Goal: Task Accomplishment & Management: Manage account settings

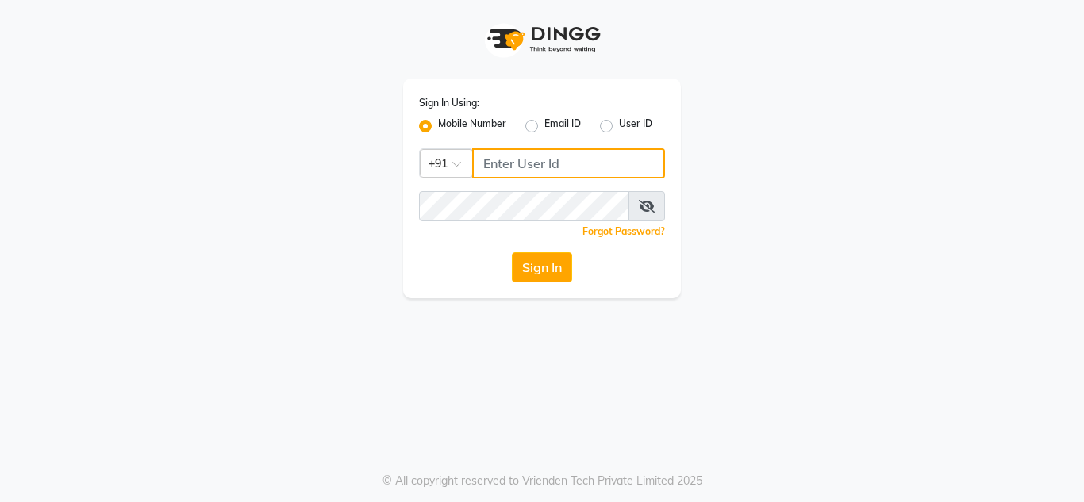
click at [528, 171] on input "Username" at bounding box center [568, 163] width 193 height 30
type input "9004004370"
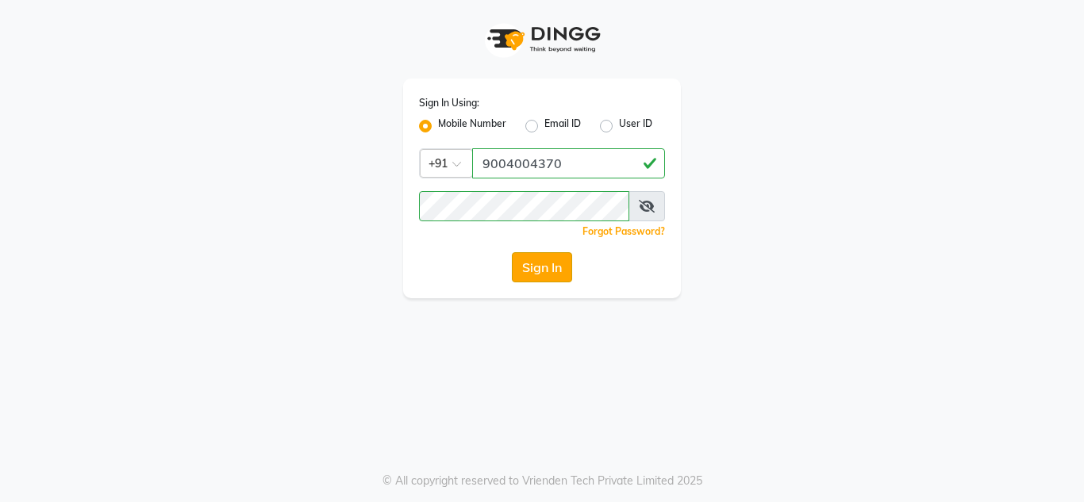
click at [551, 264] on button "Sign In" at bounding box center [542, 267] width 60 height 30
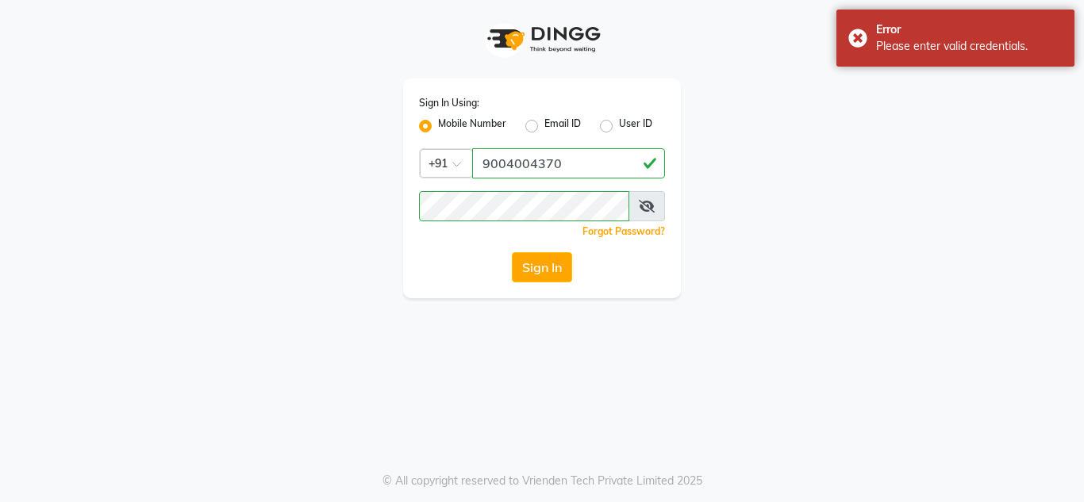
click at [649, 206] on icon at bounding box center [647, 206] width 16 height 13
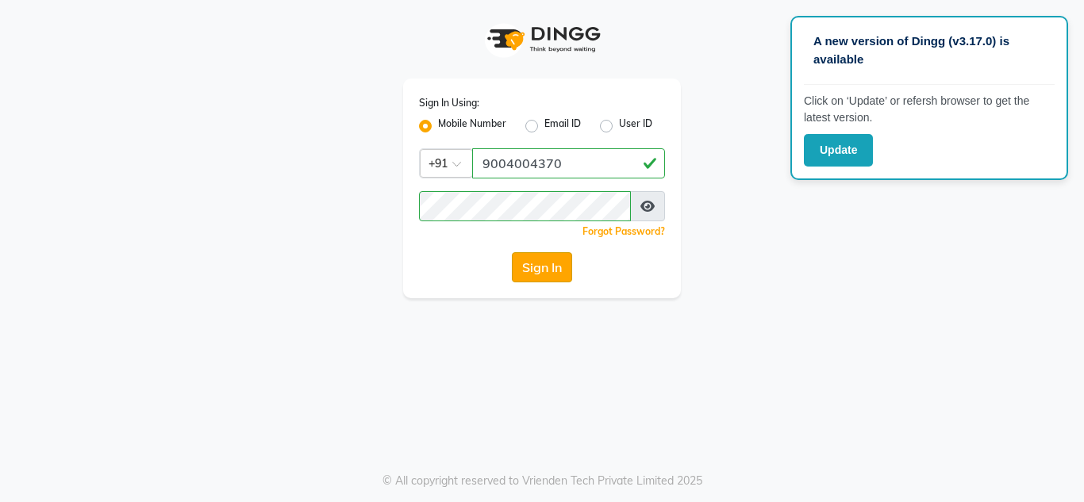
click at [561, 272] on button "Sign In" at bounding box center [542, 267] width 60 height 30
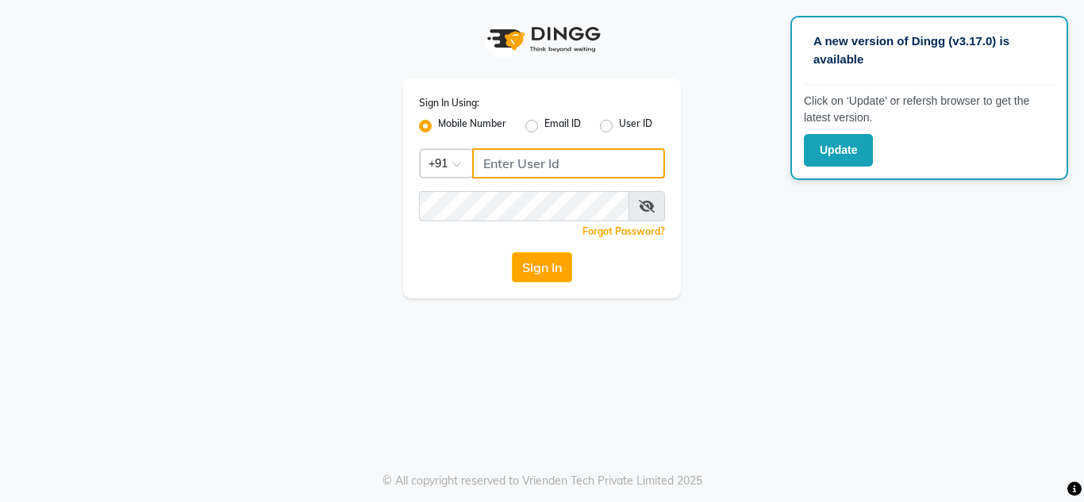
click at [504, 163] on input "Username" at bounding box center [568, 163] width 193 height 30
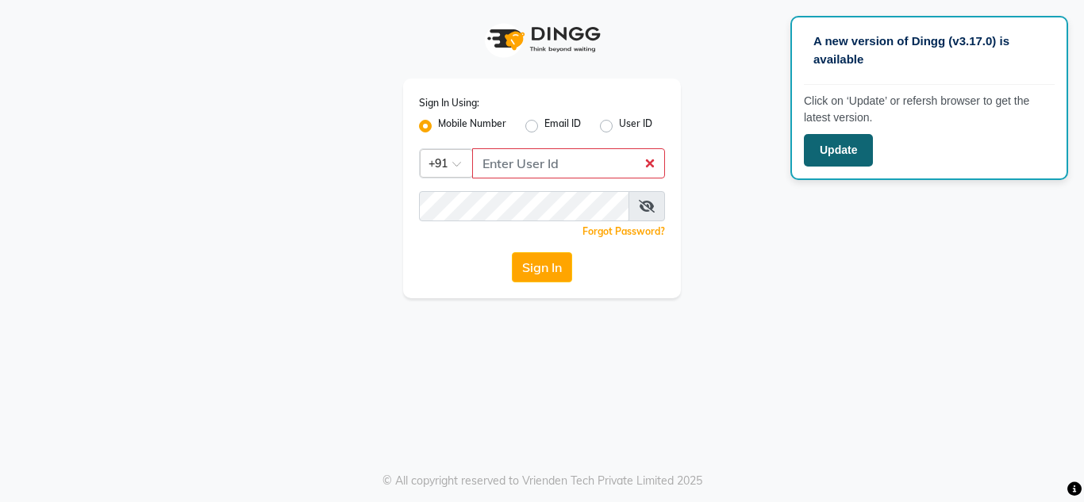
click at [819, 159] on button "Update" at bounding box center [838, 150] width 69 height 33
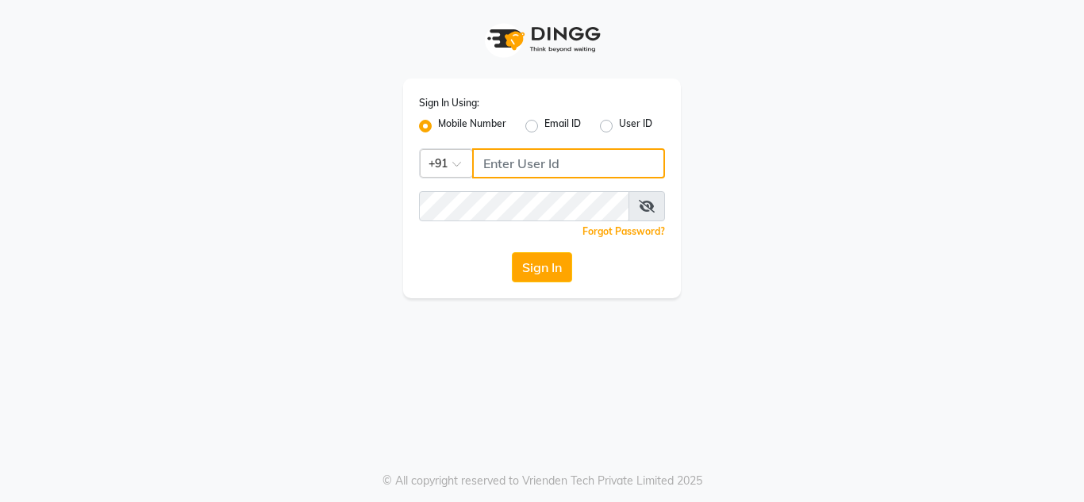
click at [567, 168] on input "Username" at bounding box center [568, 163] width 193 height 30
type input "7"
type input "9004004370"
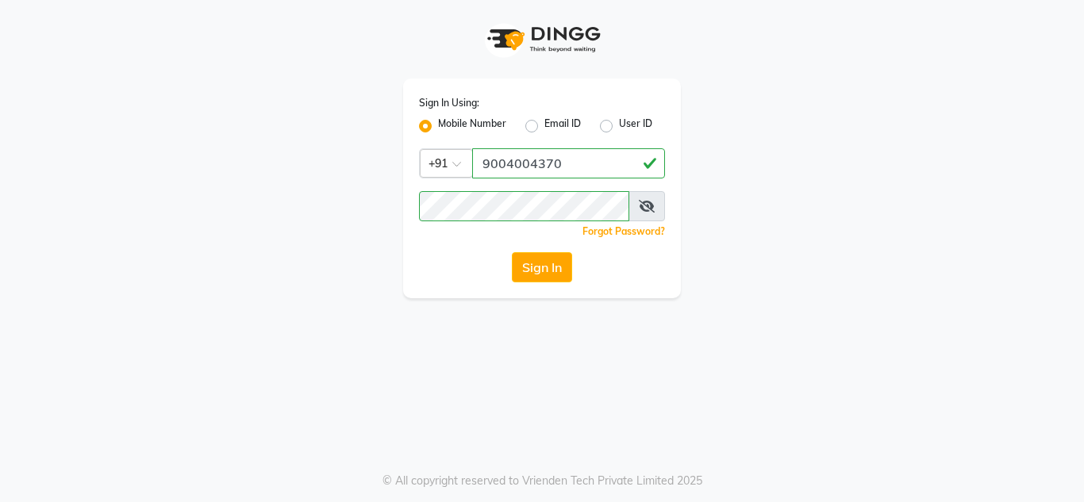
click at [642, 211] on icon at bounding box center [647, 206] width 16 height 13
click at [512, 252] on button "Sign In" at bounding box center [542, 267] width 60 height 30
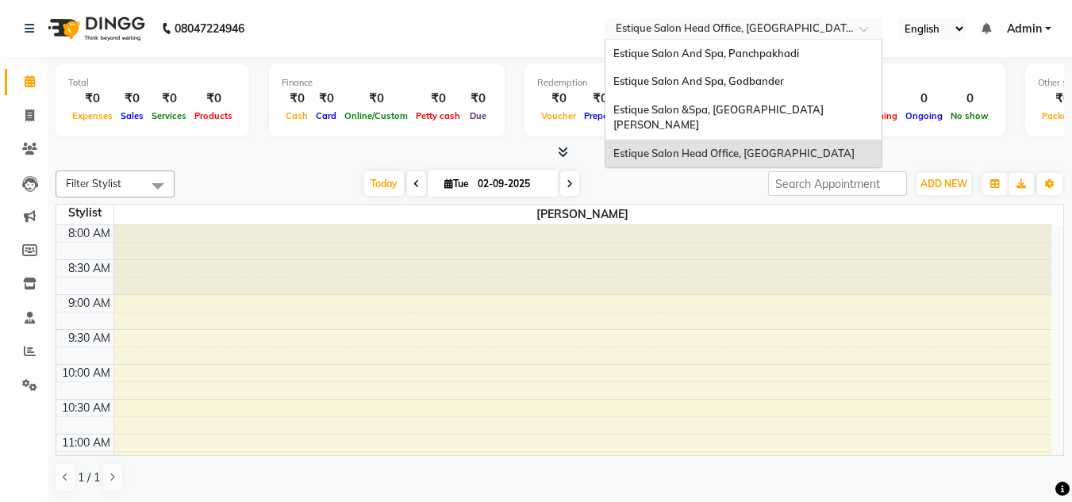
click at [864, 32] on span at bounding box center [870, 33] width 20 height 16
click at [746, 84] on span "Estique Salon And Spa, Godbander" at bounding box center [699, 81] width 171 height 13
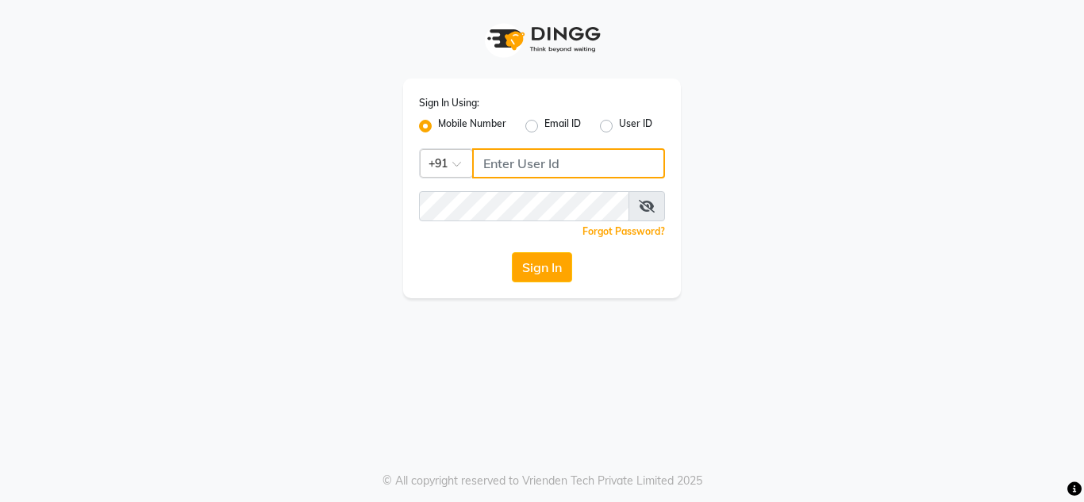
type input "9004004370"
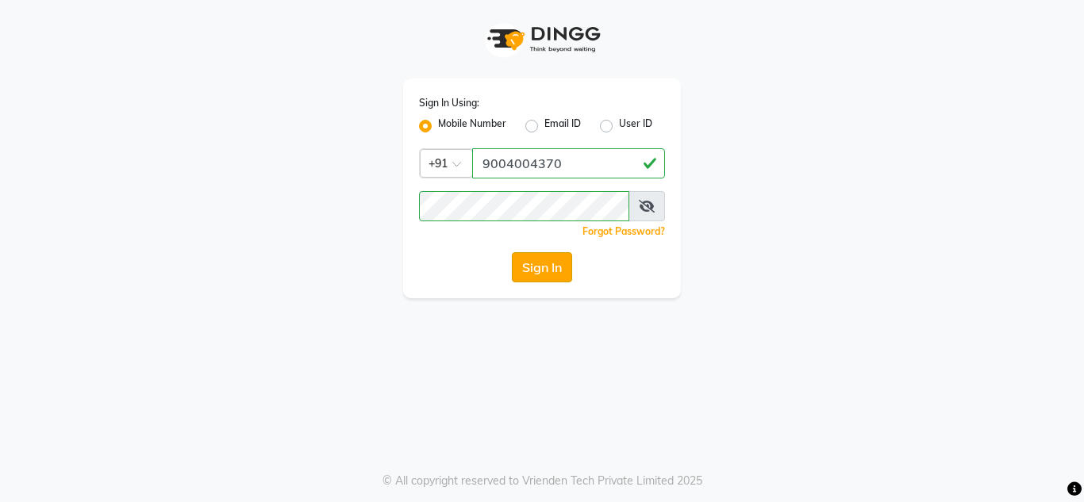
click at [541, 270] on button "Sign In" at bounding box center [542, 267] width 60 height 30
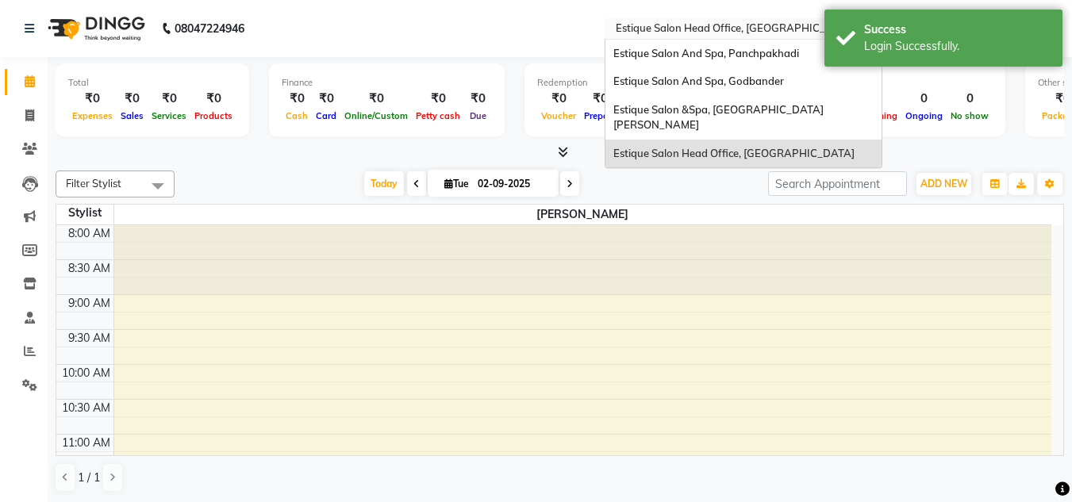
click at [806, 26] on input "text" at bounding box center [728, 30] width 230 height 16
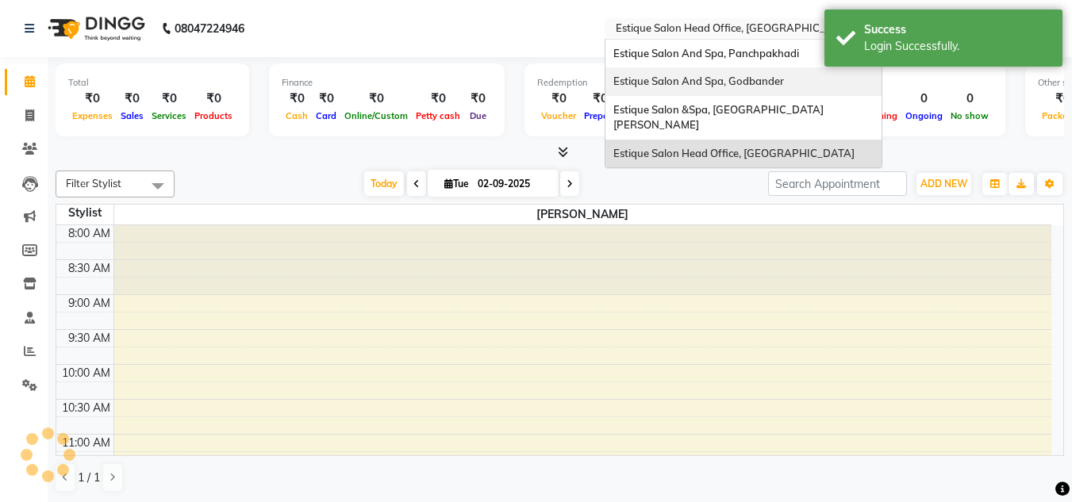
click at [765, 90] on div "Estique Salon And Spa, Godbander" at bounding box center [744, 81] width 276 height 29
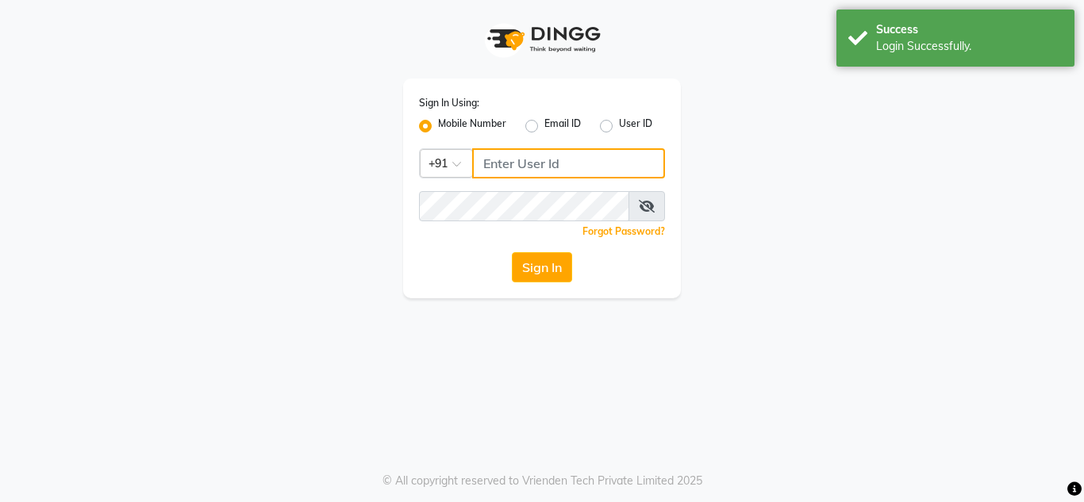
type input "9004004370"
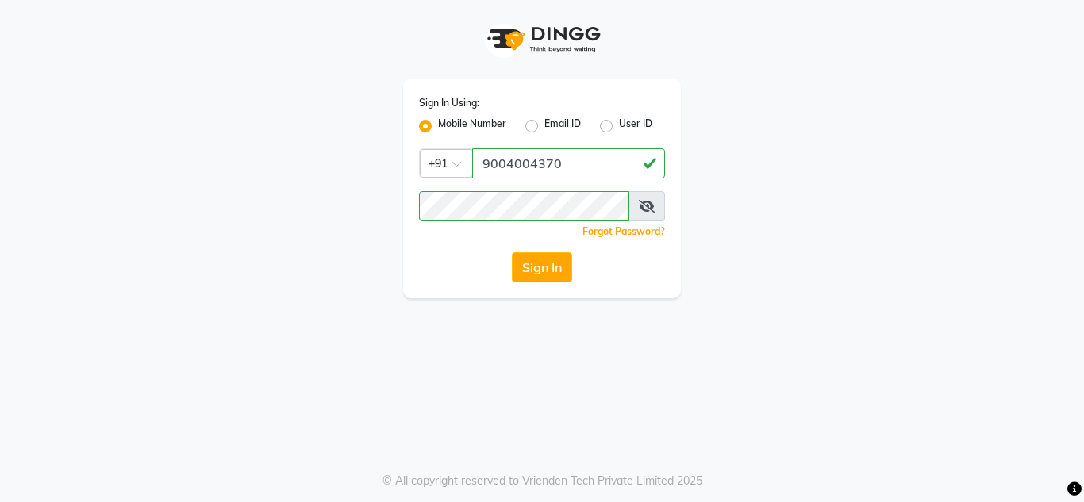
click at [883, 169] on div "Sign In Using: Mobile Number Email ID User ID Country Code × +91 9004004370 Rem…" at bounding box center [542, 149] width 905 height 298
click at [807, 271] on div "Sign In Using: Mobile Number Email ID User ID Country Code × +91 9004004370 Rem…" at bounding box center [542, 149] width 905 height 298
click at [529, 264] on button "Sign In" at bounding box center [542, 267] width 60 height 30
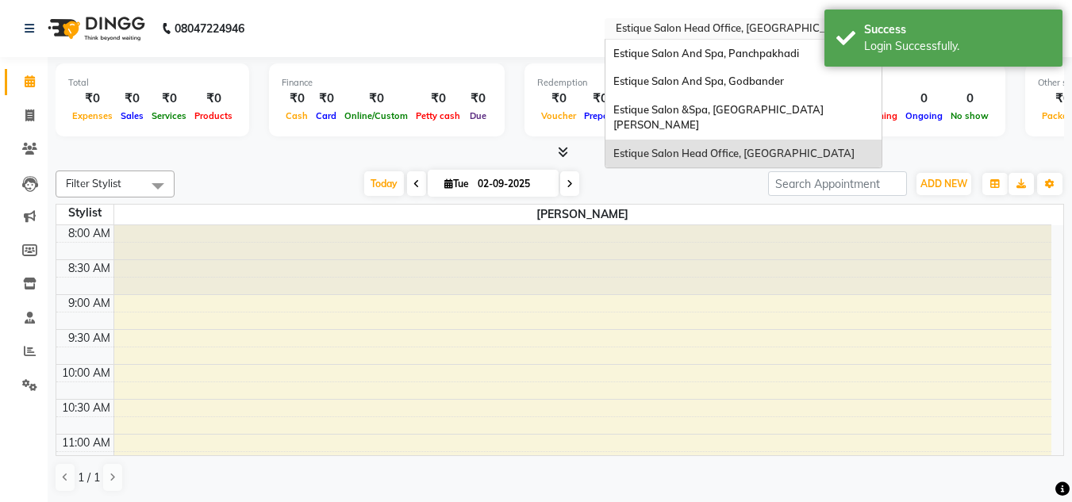
click at [706, 25] on input "text" at bounding box center [728, 30] width 230 height 16
click at [692, 73] on div "Estique Salon And Spa, Godbander" at bounding box center [744, 81] width 276 height 29
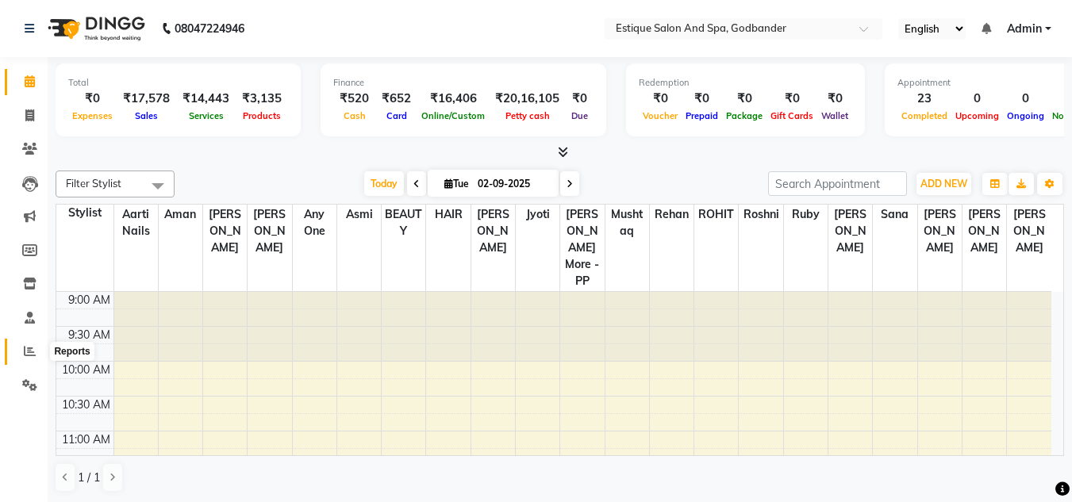
click at [27, 353] on icon at bounding box center [30, 351] width 12 height 12
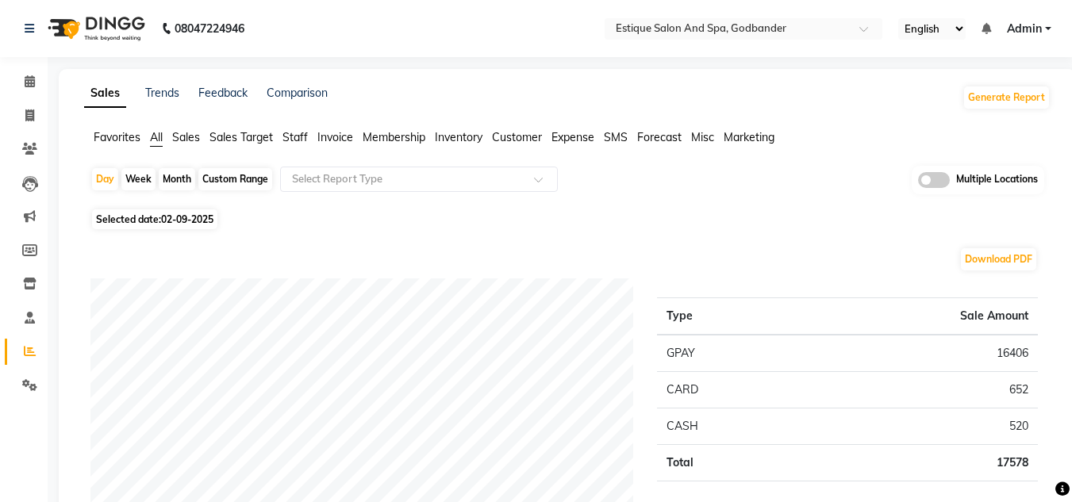
click at [182, 181] on div "Month" at bounding box center [177, 179] width 37 height 22
select select "9"
select select "2025"
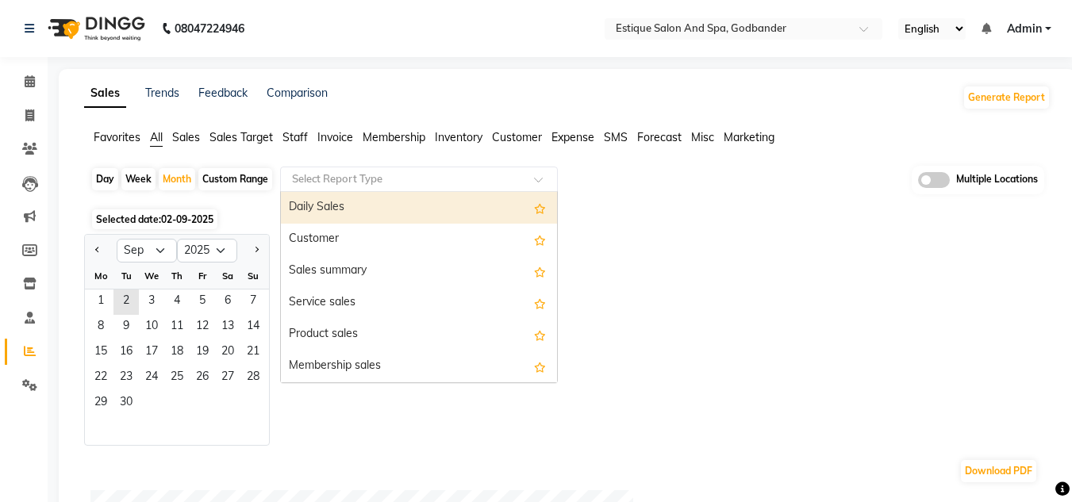
click at [364, 187] on div "Select Report Type" at bounding box center [419, 179] width 278 height 25
click at [365, 201] on div "Daily Sales" at bounding box center [419, 208] width 276 height 32
select select "filtered_report"
select select "csv"
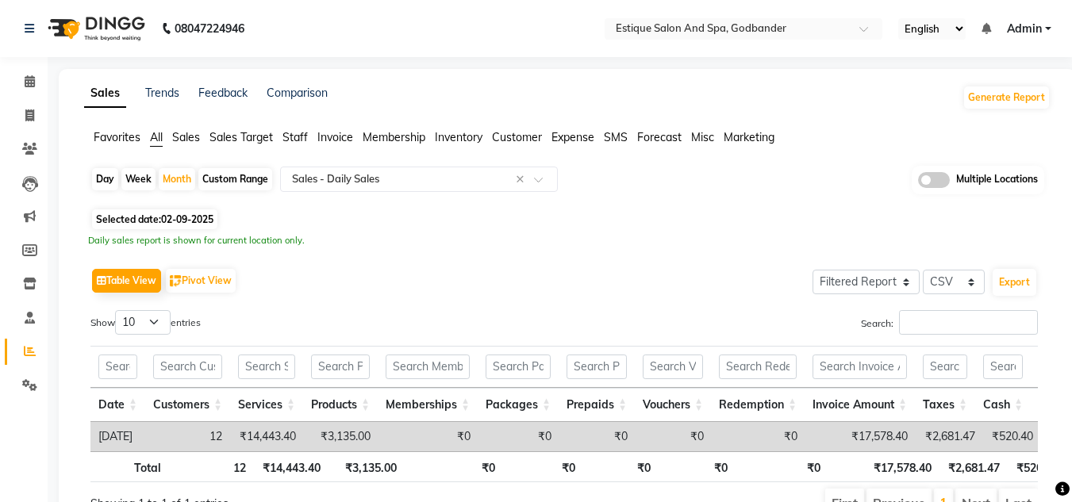
click at [102, 179] on div "Day" at bounding box center [105, 179] width 26 height 22
select select "9"
select select "2025"
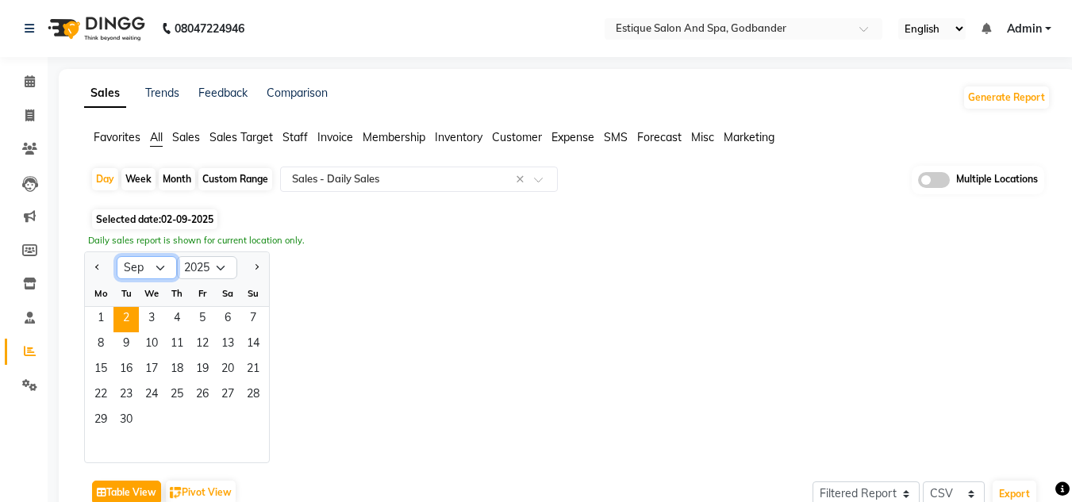
click at [148, 270] on select "Jan Feb Mar Apr May Jun Jul Aug Sep Oct Nov Dec" at bounding box center [147, 268] width 60 height 24
select select "8"
click at [117, 256] on select "Jan Feb Mar Apr May Jun Jul Aug Sep Oct Nov Dec" at bounding box center [147, 268] width 60 height 24
click at [200, 325] on span "1" at bounding box center [202, 319] width 25 height 25
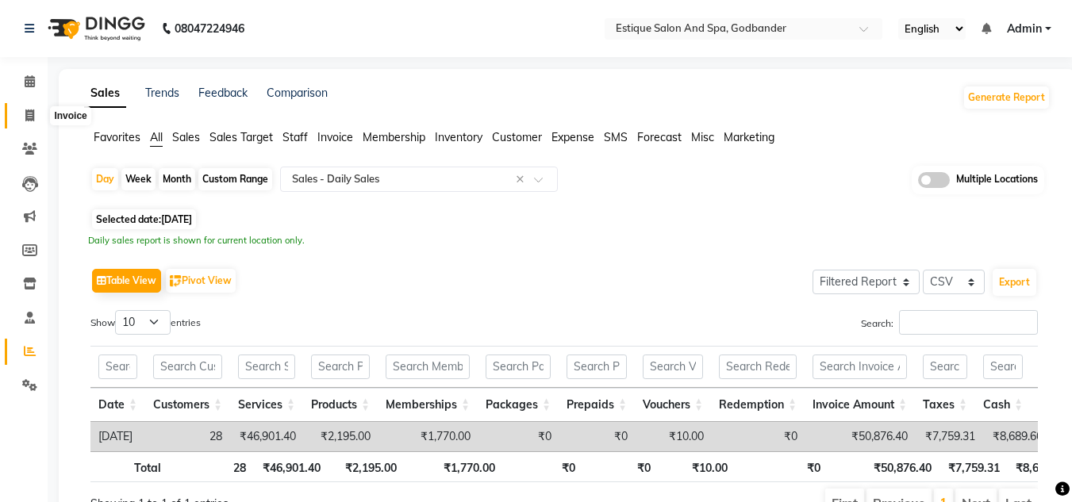
click at [28, 117] on icon at bounding box center [29, 116] width 9 height 12
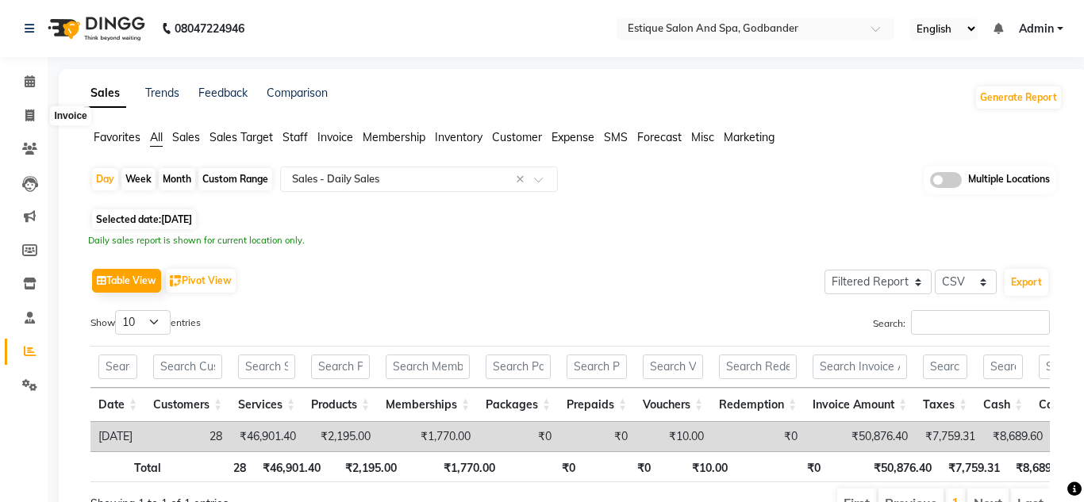
select select "6103"
select select "service"
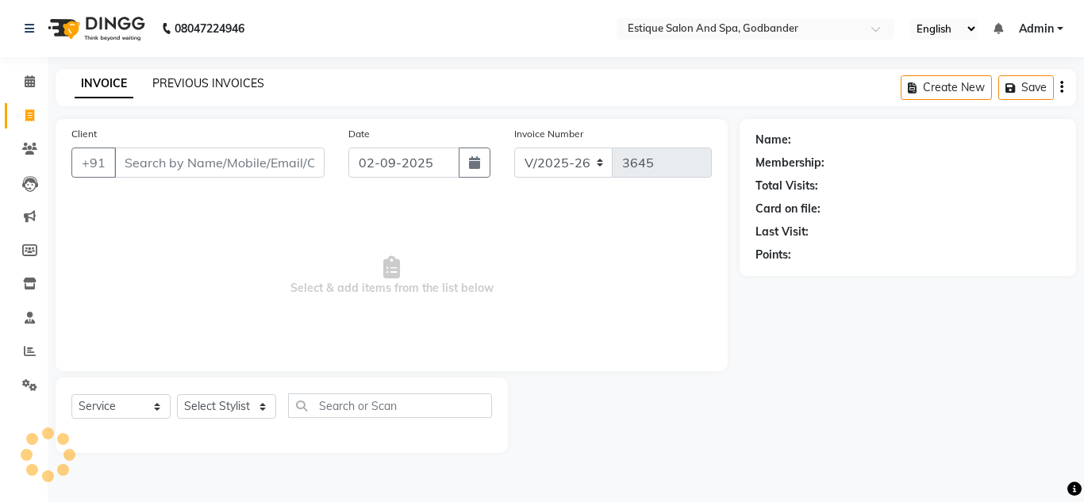
click at [236, 90] on link "PREVIOUS INVOICES" at bounding box center [208, 83] width 112 height 14
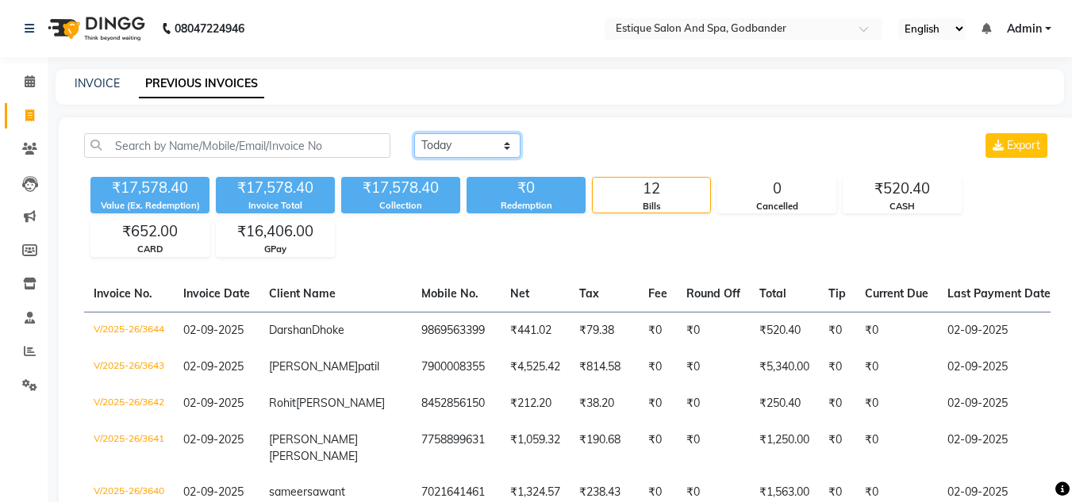
click at [468, 150] on select "[DATE] [DATE] Custom Range" at bounding box center [467, 145] width 106 height 25
select select "range"
click at [414, 133] on select "[DATE] [DATE] Custom Range" at bounding box center [467, 145] width 106 height 25
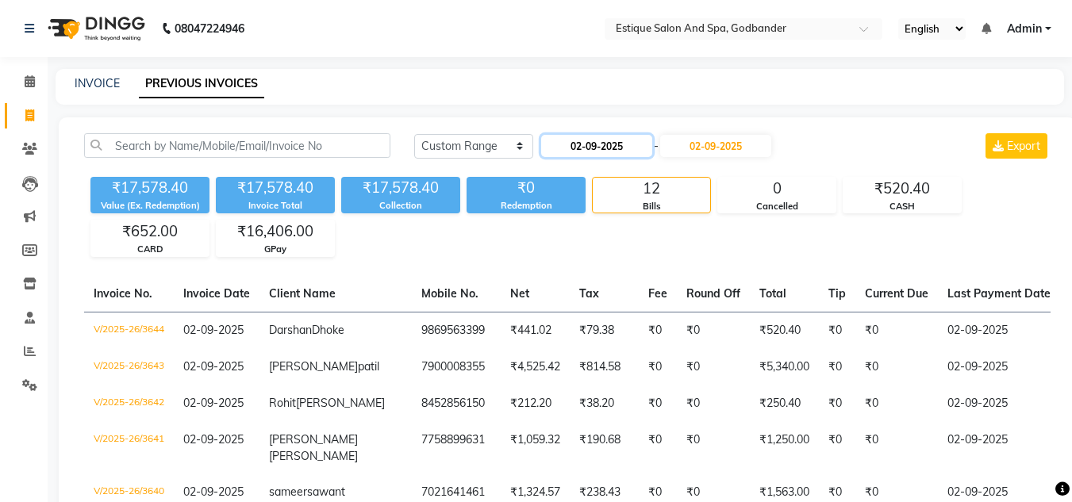
click at [570, 148] on input "02-09-2025" at bounding box center [596, 146] width 111 height 22
select select "9"
select select "2025"
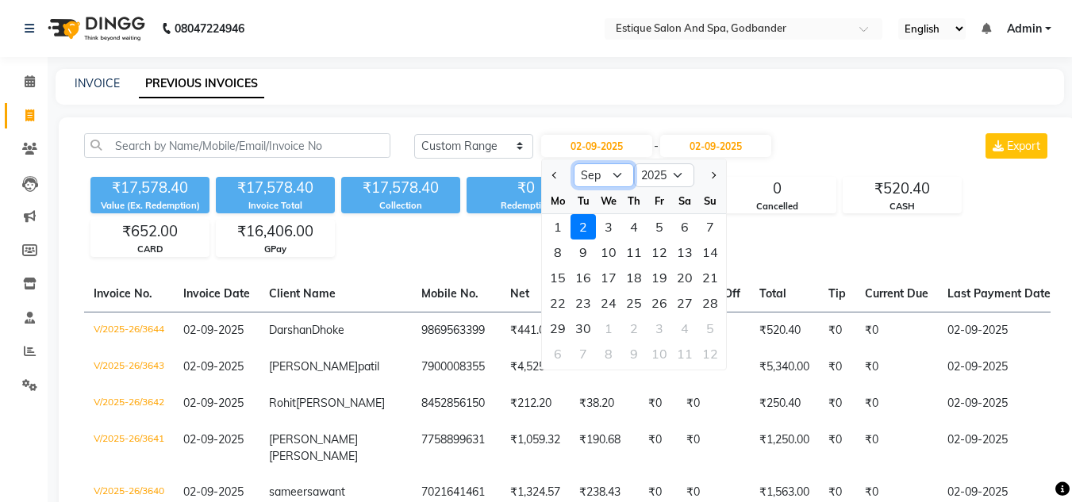
click at [593, 178] on select "Jan Feb Mar Apr May Jun Jul Aug Sep Oct Nov Dec" at bounding box center [604, 175] width 60 height 24
click at [27, 352] on icon at bounding box center [30, 351] width 12 height 12
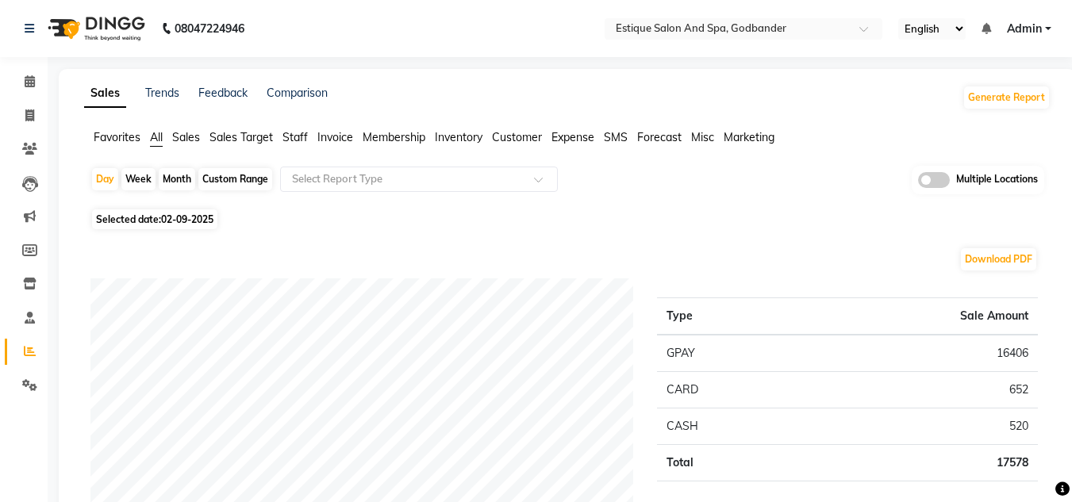
click at [185, 133] on span "Sales" at bounding box center [186, 137] width 28 height 14
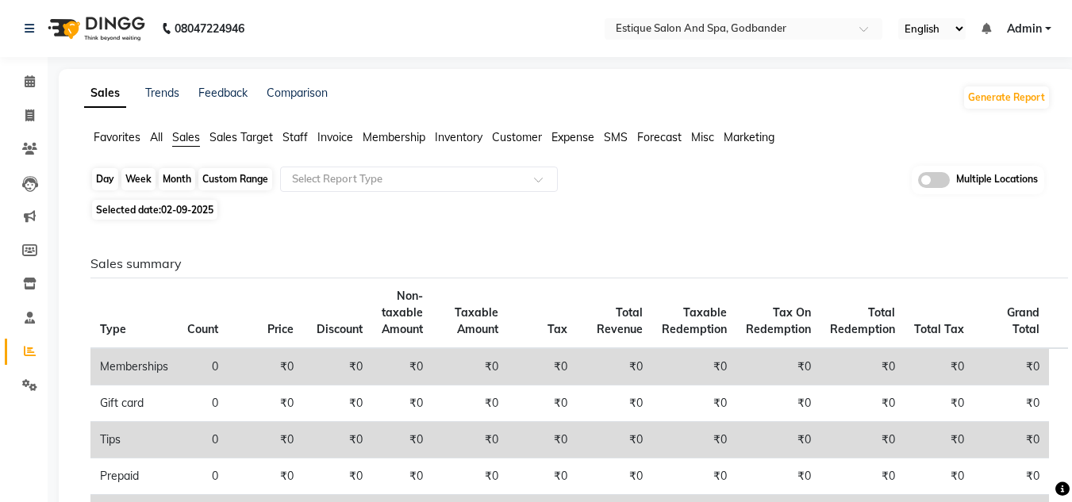
click at [107, 180] on div "Day" at bounding box center [105, 179] width 26 height 22
select select "9"
select select "2025"
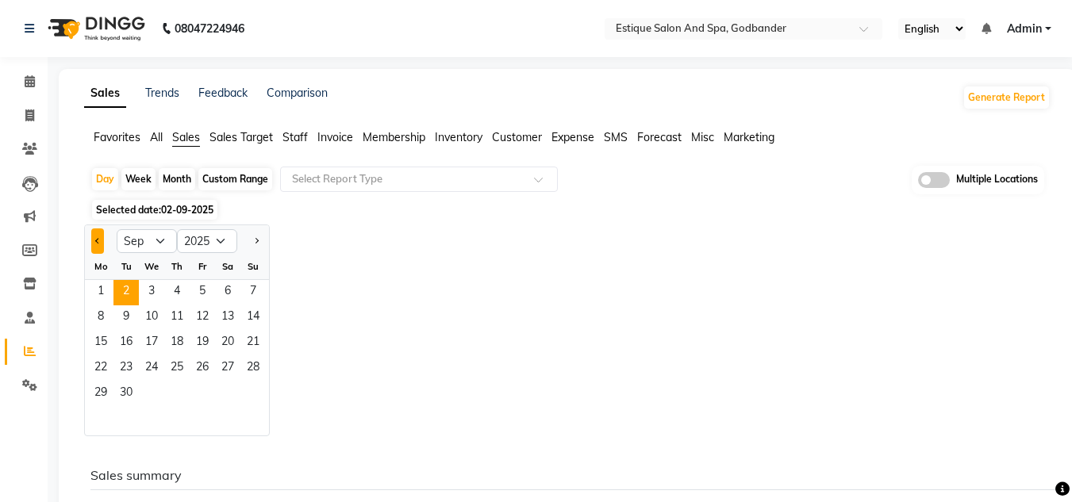
click at [99, 236] on button "Previous month" at bounding box center [97, 241] width 13 height 25
select select "8"
click at [210, 291] on span "1" at bounding box center [202, 292] width 25 height 25
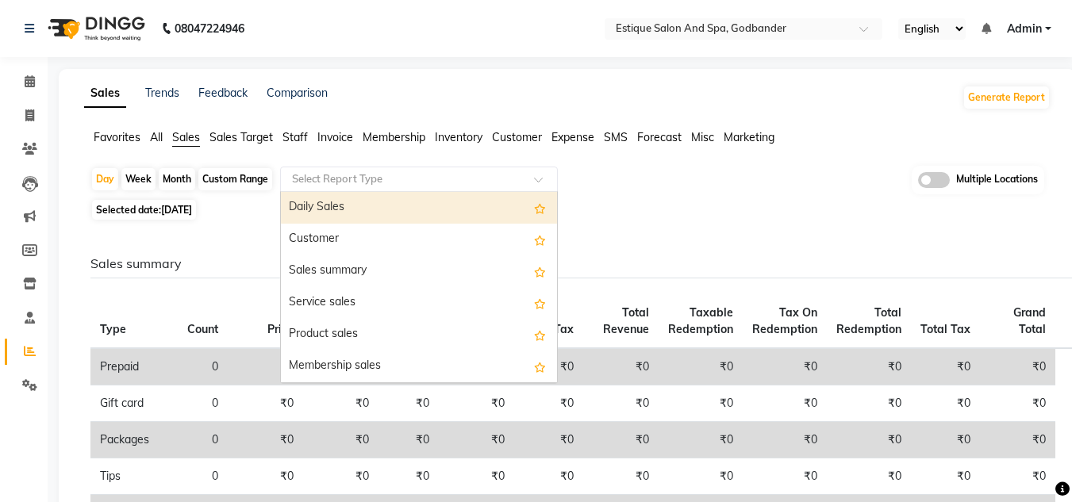
click at [337, 173] on input "text" at bounding box center [403, 179] width 229 height 16
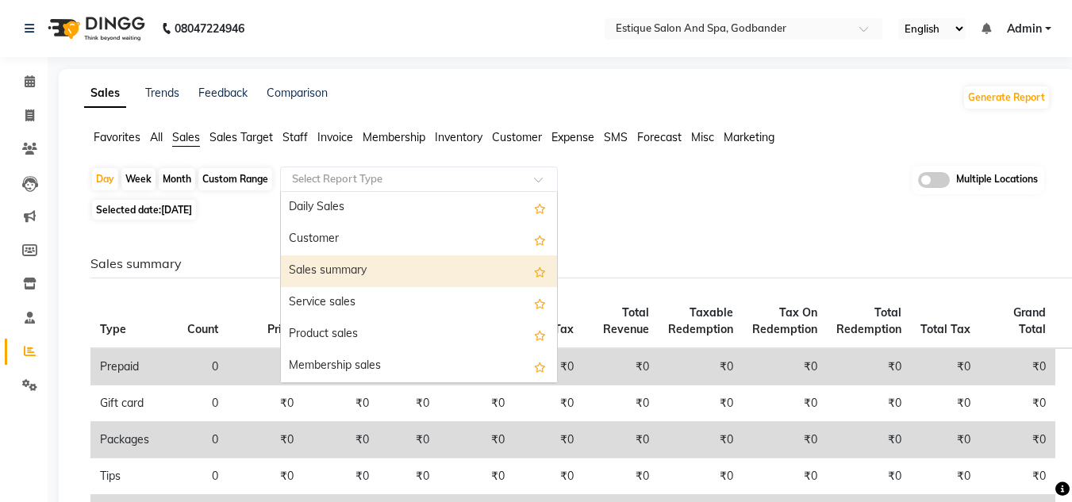
click at [333, 270] on div "Sales summary" at bounding box center [419, 272] width 276 height 32
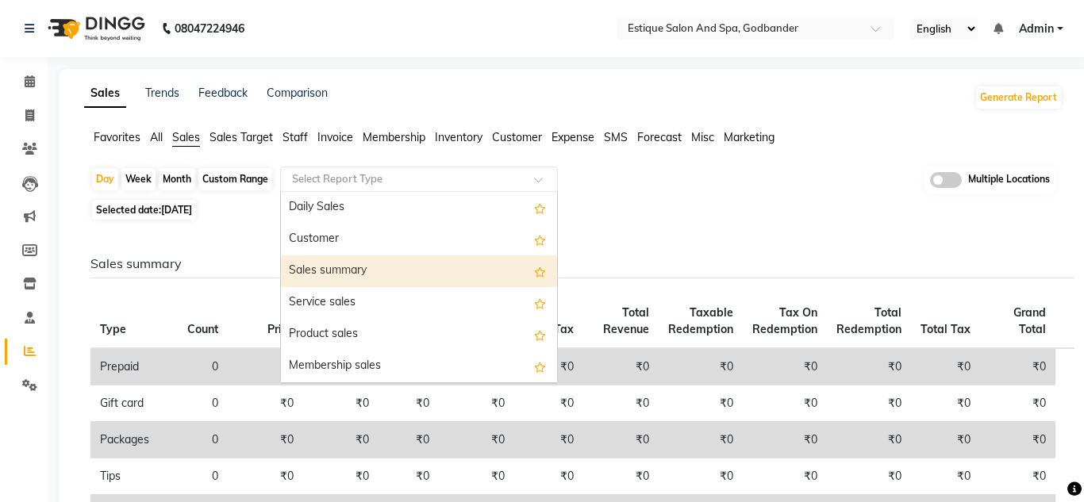
select select "filtered_report"
select select "csv"
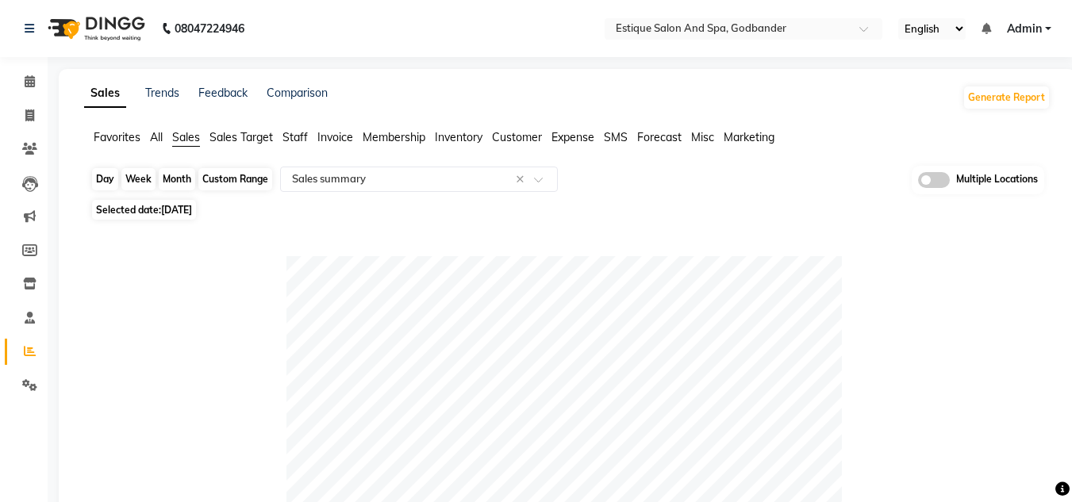
click at [102, 178] on div "Day" at bounding box center [105, 179] width 26 height 22
select select "8"
select select "2025"
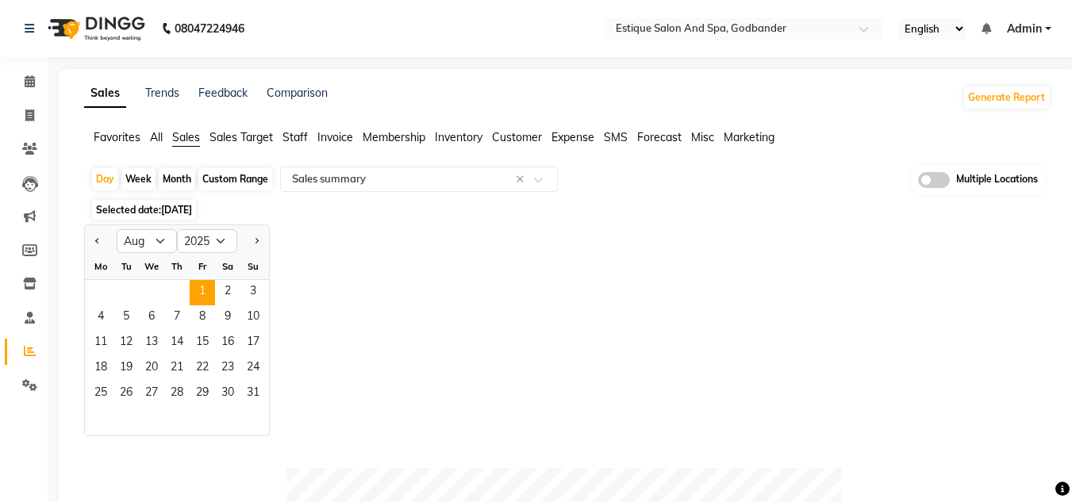
click at [175, 179] on div "Month" at bounding box center [177, 179] width 37 height 22
select select "8"
select select "2025"
click at [202, 288] on span "1" at bounding box center [202, 292] width 25 height 25
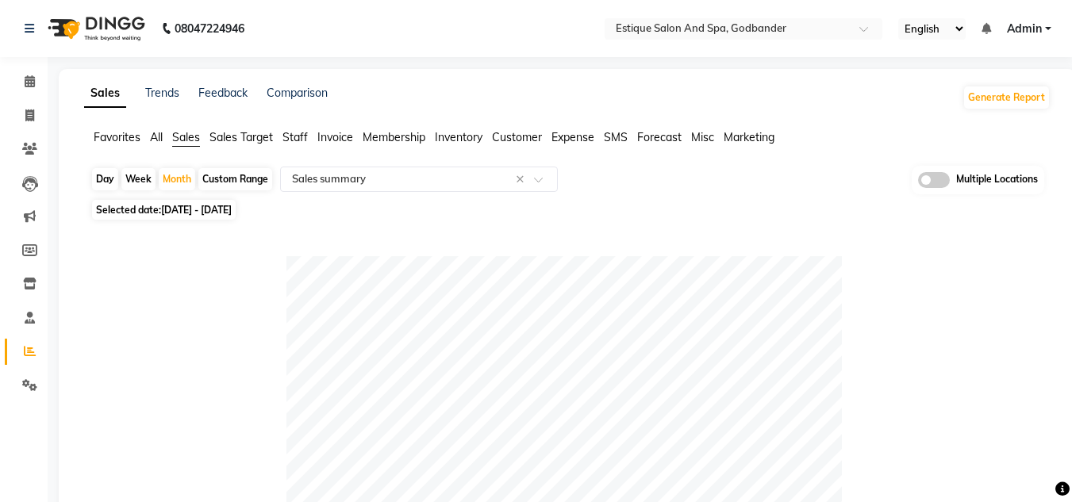
click at [104, 181] on div "Day" at bounding box center [105, 179] width 26 height 22
select select "8"
select select "2025"
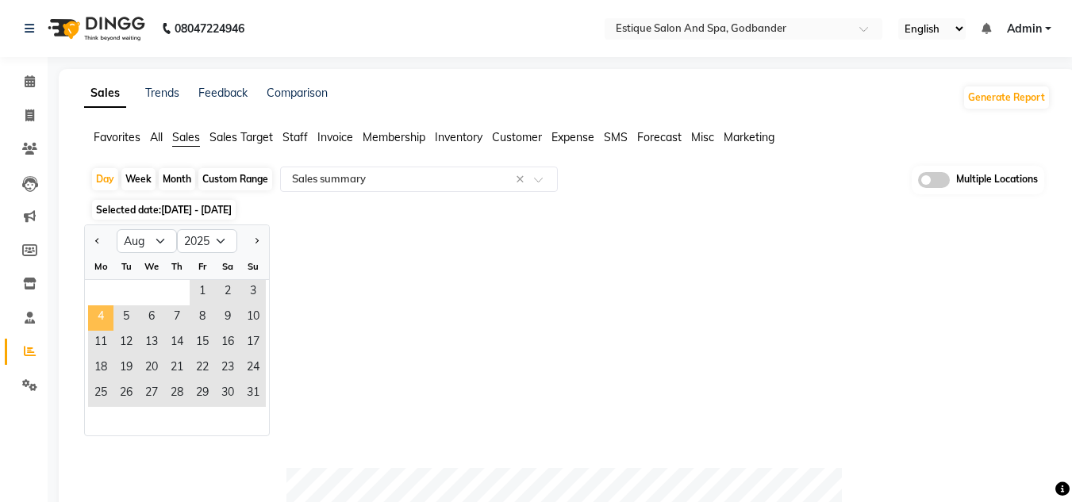
click at [106, 315] on span "4" at bounding box center [100, 318] width 25 height 25
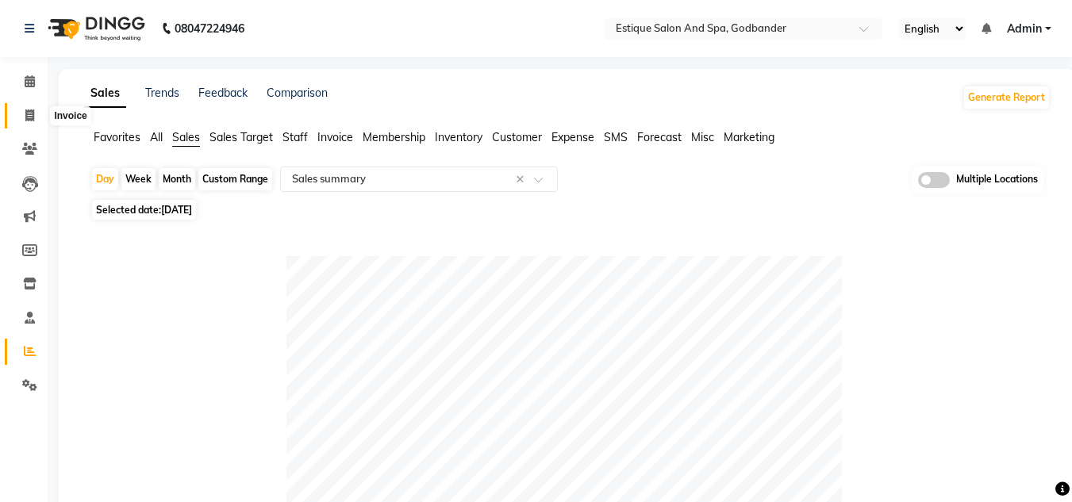
click at [30, 111] on icon at bounding box center [29, 116] width 9 height 12
select select "6103"
select select "service"
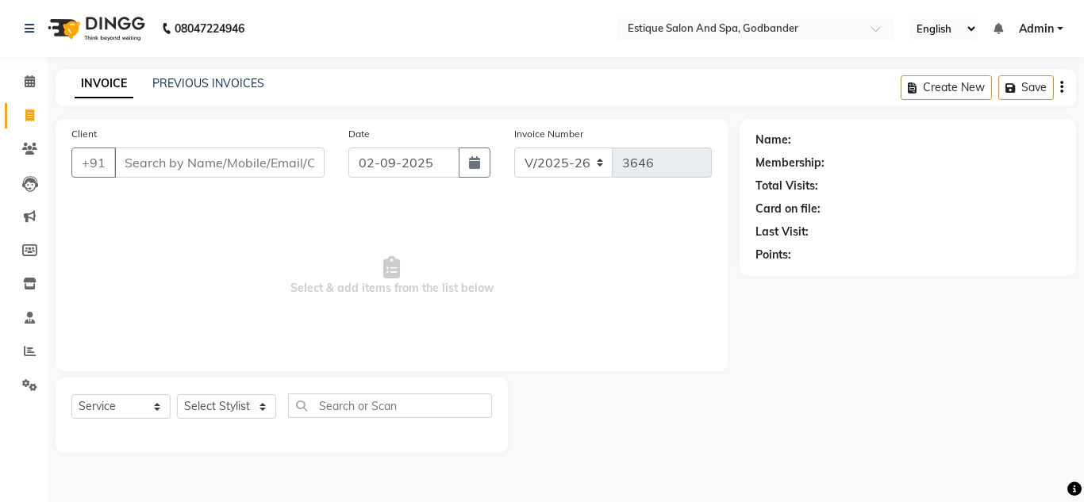
click at [225, 90] on div "PREVIOUS INVOICES" at bounding box center [208, 83] width 112 height 17
click at [225, 83] on link "PREVIOUS INVOICES" at bounding box center [208, 83] width 112 height 14
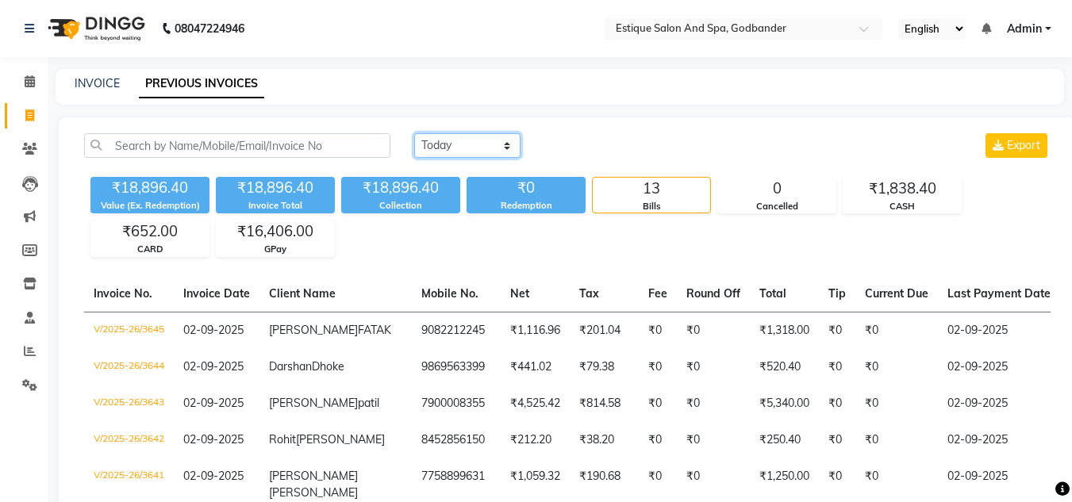
click at [472, 144] on select "[DATE] [DATE] Custom Range" at bounding box center [467, 145] width 106 height 25
select select "range"
click at [414, 133] on select "[DATE] [DATE] Custom Range" at bounding box center [467, 145] width 106 height 25
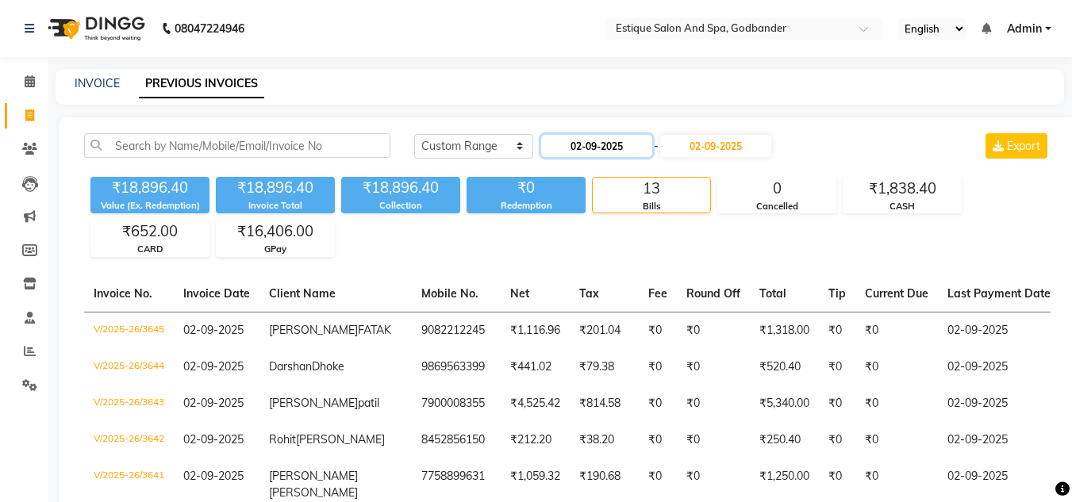
click at [564, 141] on input "02-09-2025" at bounding box center [596, 146] width 111 height 22
select select "9"
select select "2025"
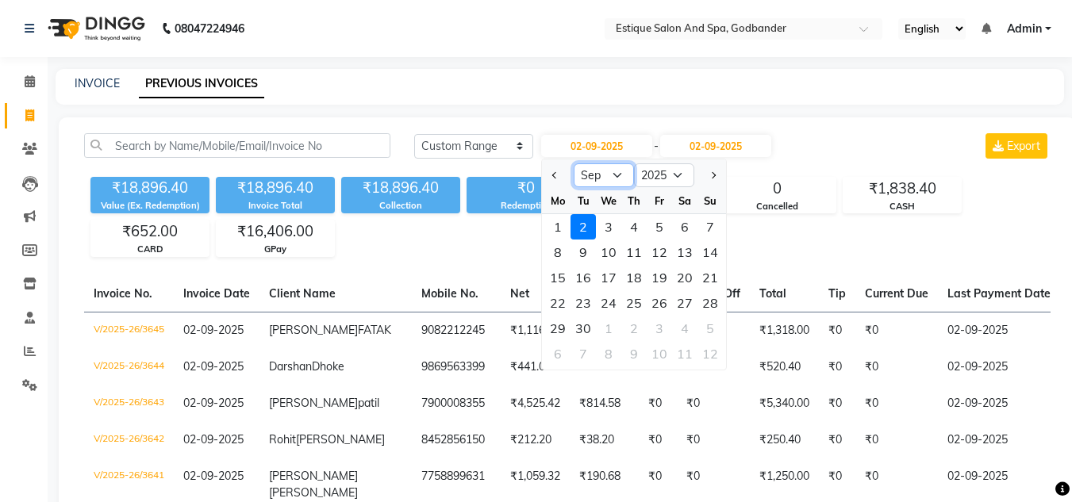
click at [584, 166] on select "Jan Feb Mar Apr May Jun Jul Aug Sep Oct Nov Dec" at bounding box center [604, 175] width 60 height 24
select select "8"
click at [574, 163] on select "Jan Feb Mar Apr May Jun Jul Aug Sep Oct Nov Dec" at bounding box center [604, 175] width 60 height 24
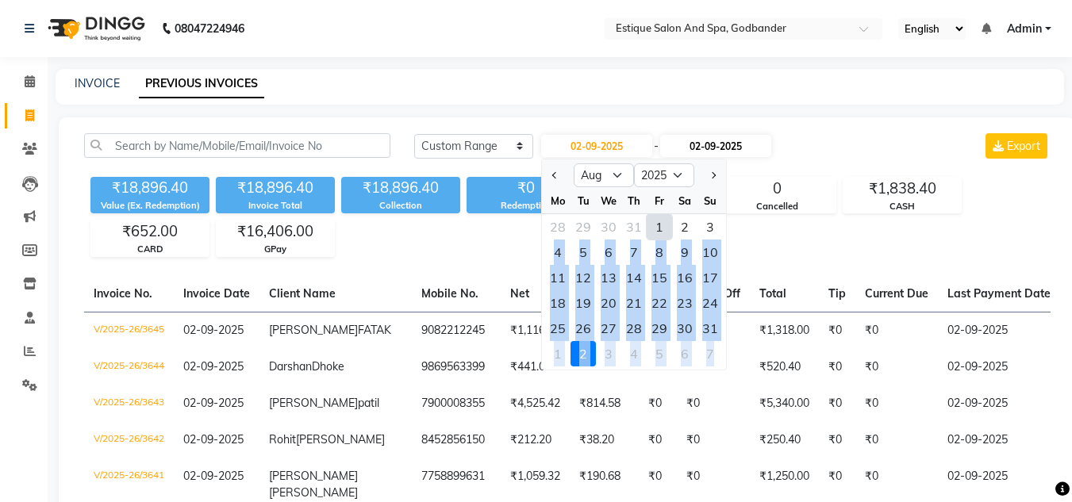
drag, startPoint x: 556, startPoint y: 252, endPoint x: 721, endPoint y: 148, distance: 195.1
click at [721, 148] on div "02-09-2025 Jan Feb Mar Apr May Jun Jul Aug Sep Oct Nov Dec 2015 2016 2017 2018 …" at bounding box center [656, 145] width 233 height 25
click at [558, 248] on div "4" at bounding box center [557, 252] width 25 height 25
type input "04-08-2025"
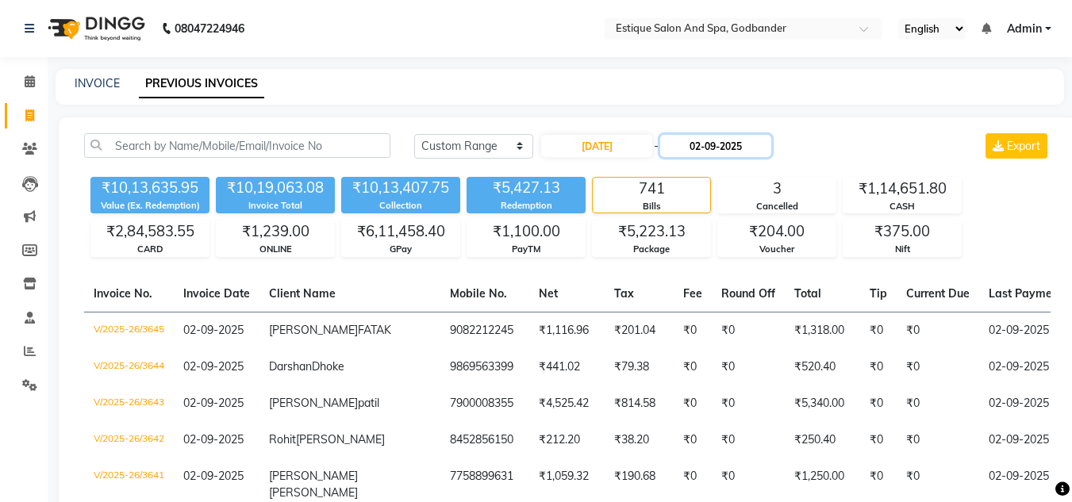
click at [710, 150] on input "02-09-2025" at bounding box center [715, 146] width 111 height 22
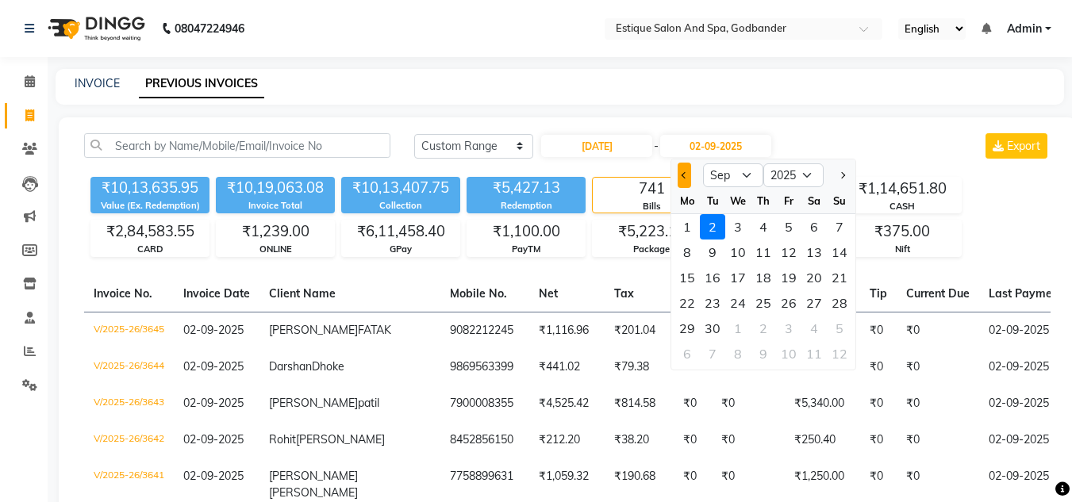
click at [685, 177] on span "Previous month" at bounding box center [685, 175] width 6 height 6
select select "8"
click at [688, 251] on div "4" at bounding box center [687, 252] width 25 height 25
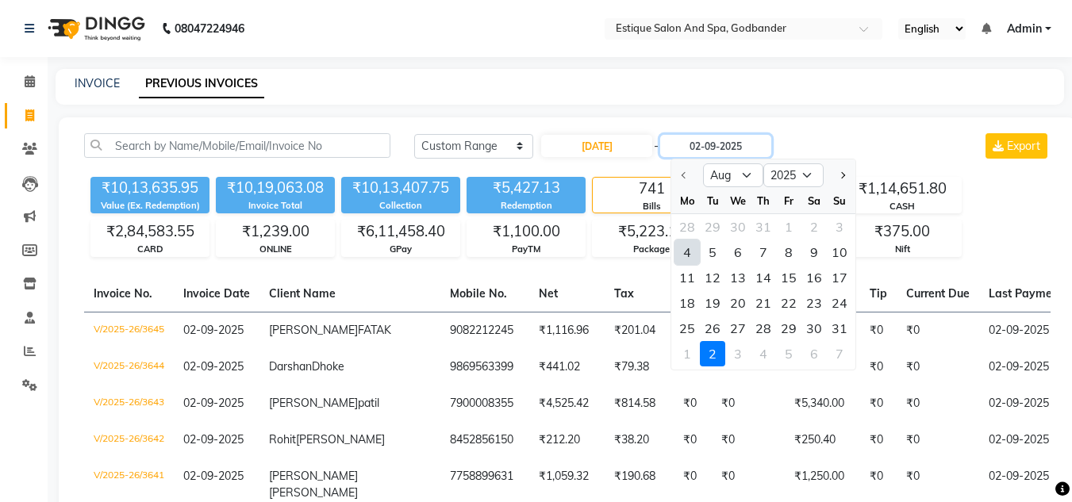
type input "04-08-2025"
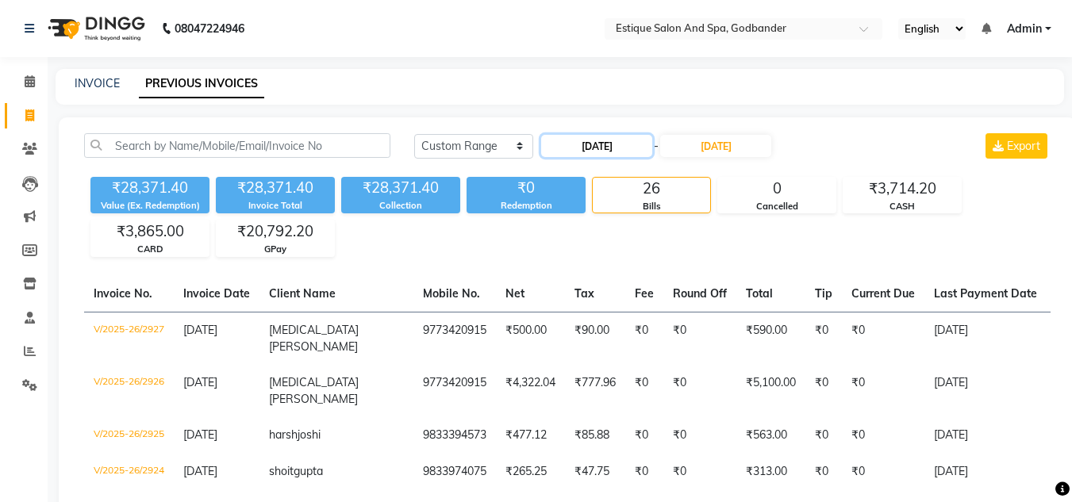
click at [594, 142] on input "04-08-2025" at bounding box center [596, 146] width 111 height 22
select select "8"
select select "2025"
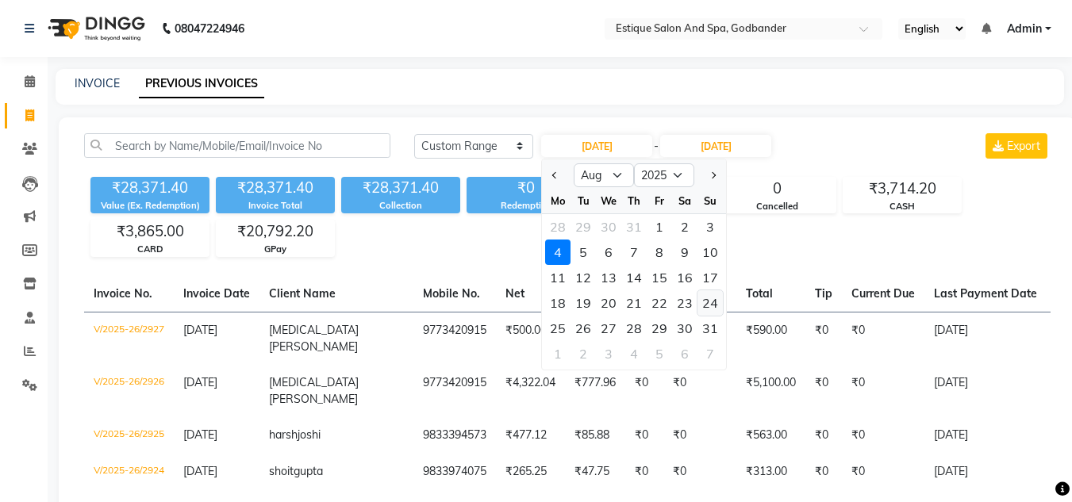
click at [706, 301] on div "24" at bounding box center [710, 302] width 25 height 25
type input "24-08-2025"
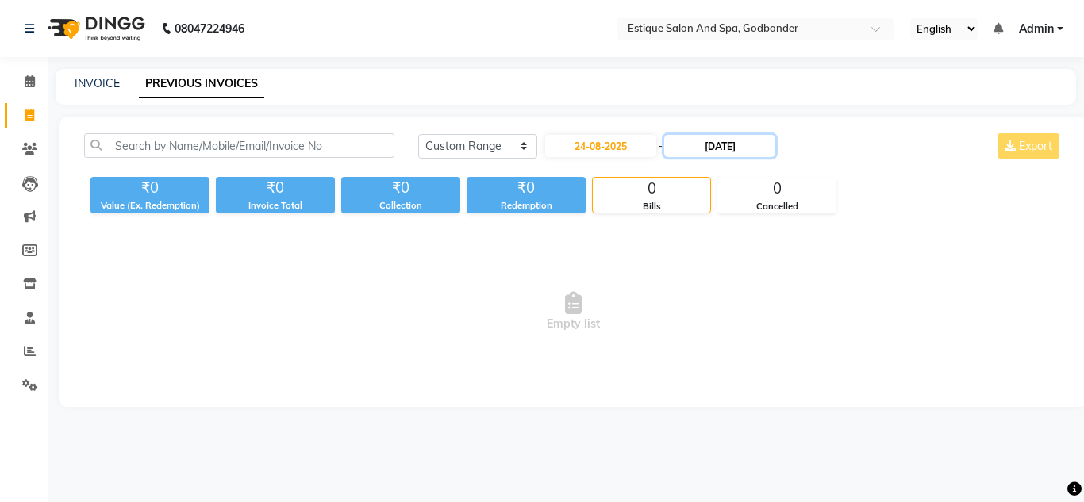
click at [728, 153] on input "04-08-2025" at bounding box center [719, 146] width 111 height 22
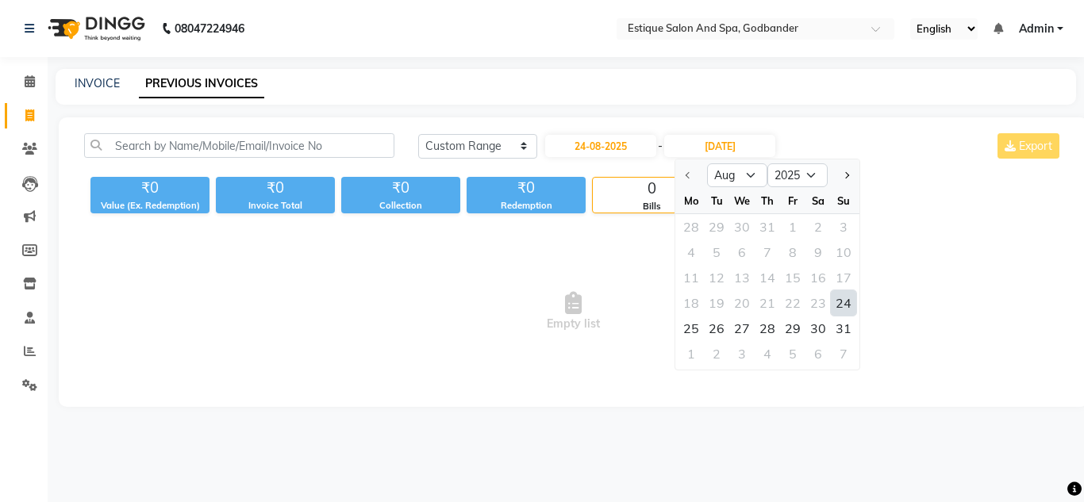
click at [842, 305] on div "24" at bounding box center [843, 302] width 25 height 25
type input "24-08-2025"
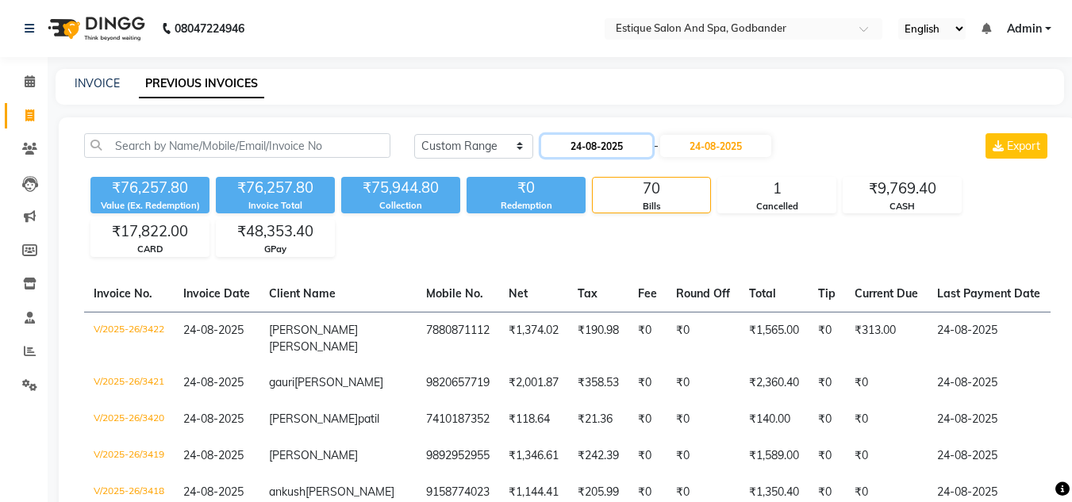
click at [590, 146] on input "24-08-2025" at bounding box center [596, 146] width 111 height 22
select select "8"
select select "2025"
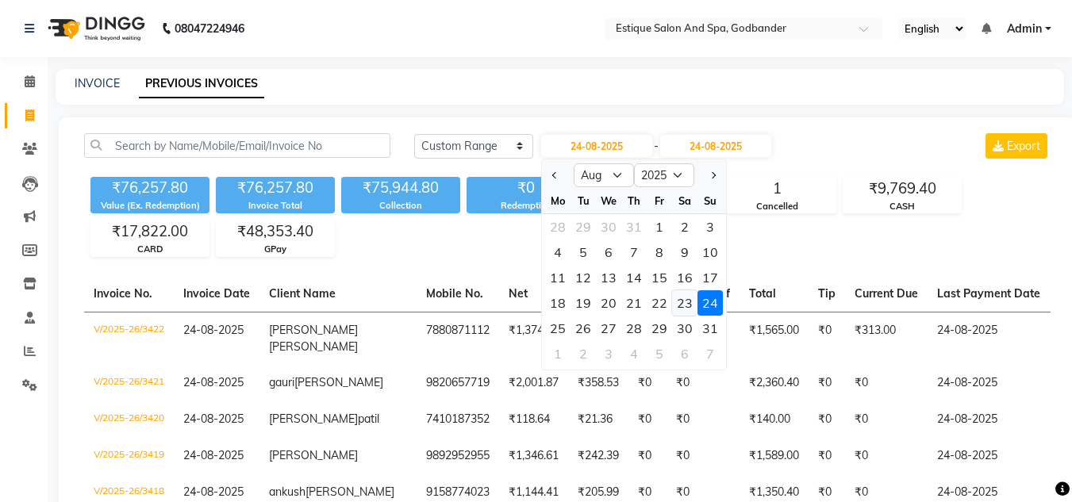
click at [682, 300] on div "23" at bounding box center [684, 302] width 25 height 25
type input "23-08-2025"
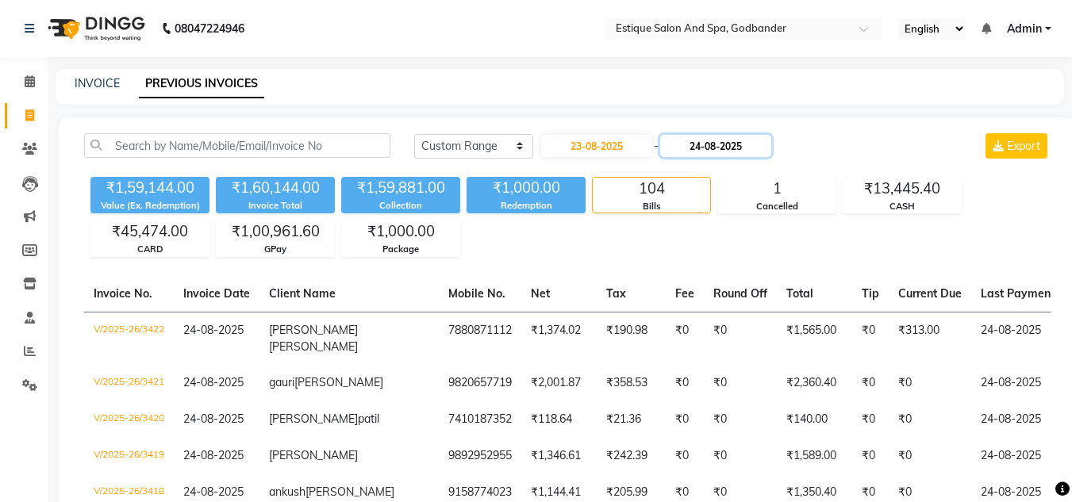
click at [729, 149] on input "24-08-2025" at bounding box center [715, 146] width 111 height 22
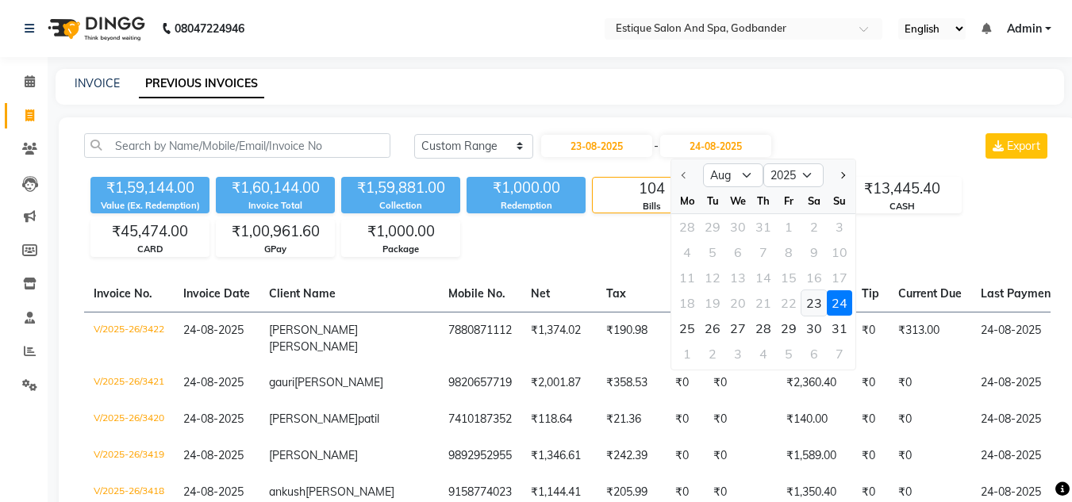
click at [812, 302] on div "23" at bounding box center [814, 302] width 25 height 25
type input "23-08-2025"
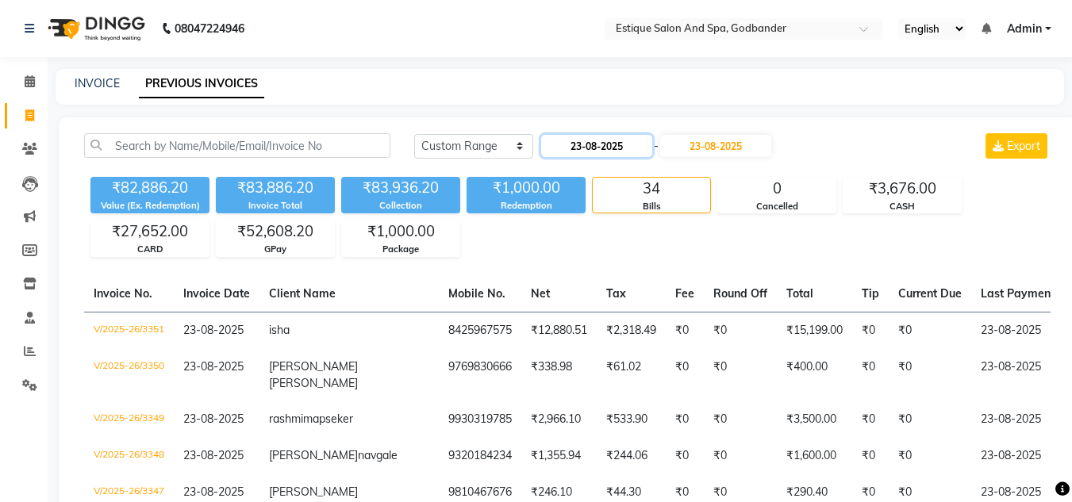
click at [618, 145] on input "23-08-2025" at bounding box center [596, 146] width 111 height 22
select select "8"
select select "2025"
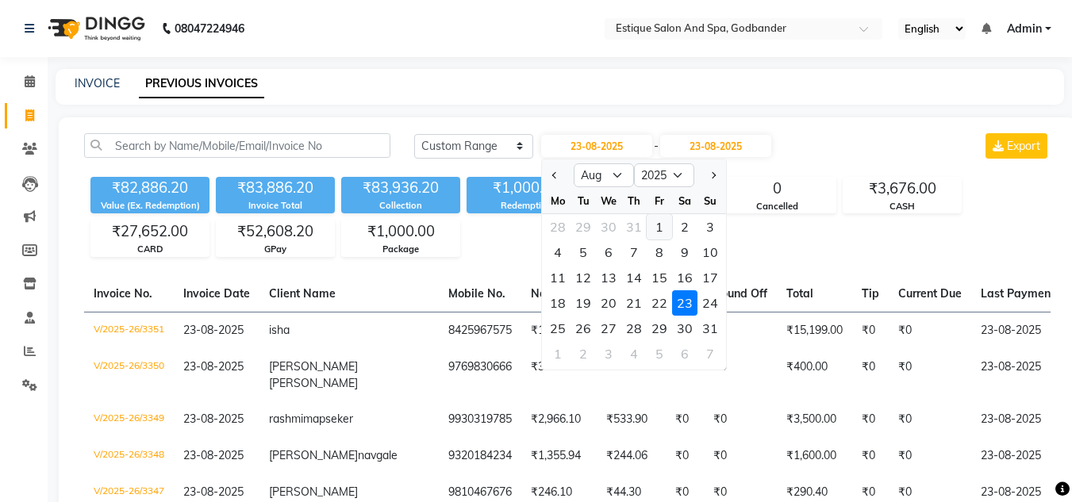
click at [665, 230] on div "1" at bounding box center [659, 226] width 25 height 25
type input "[DATE]"
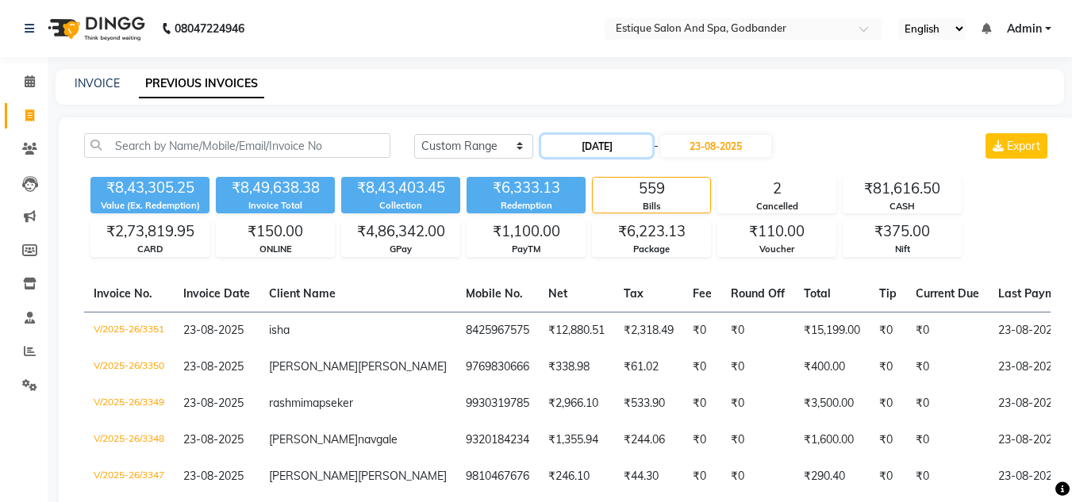
click at [623, 152] on input "[DATE]" at bounding box center [596, 146] width 111 height 22
select select "8"
select select "2025"
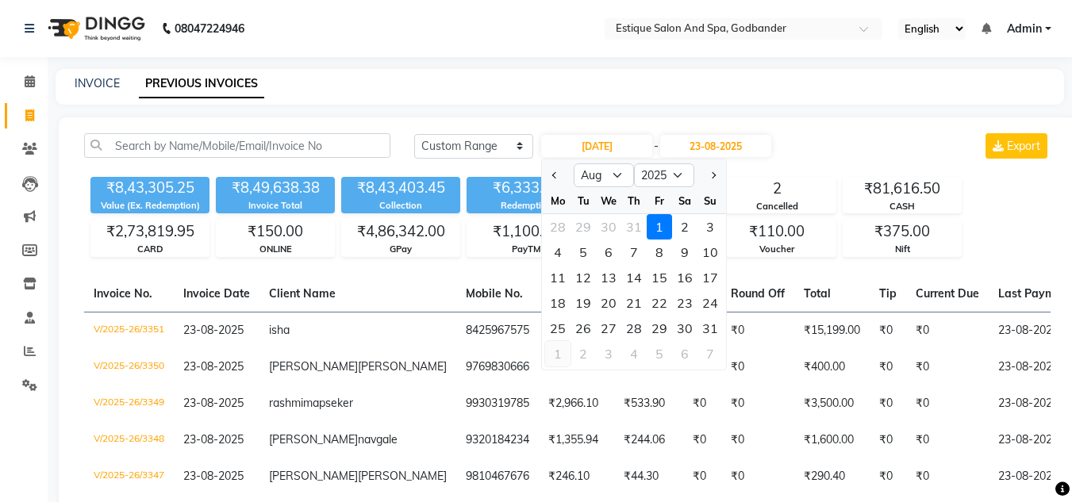
click at [560, 352] on div "1" at bounding box center [557, 353] width 25 height 25
type input "01-09-2025"
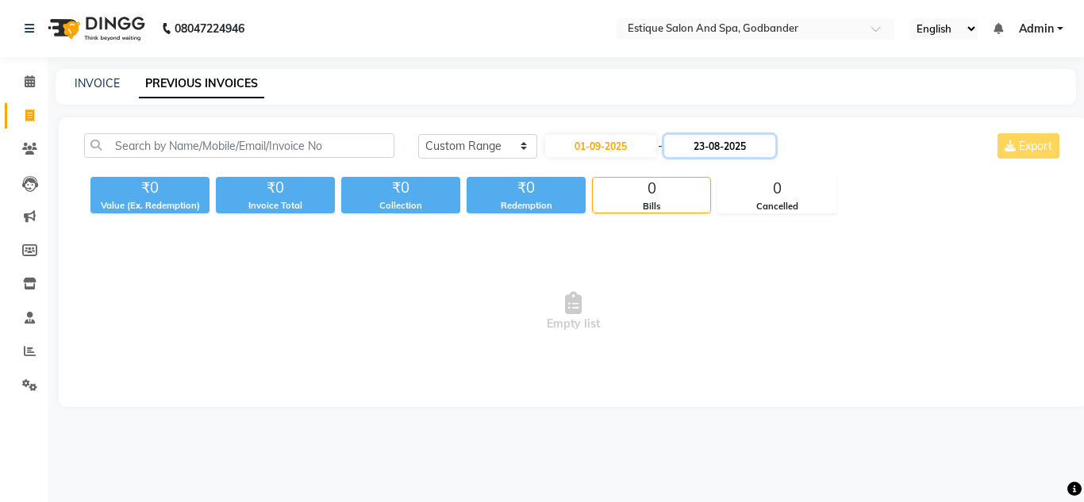
click at [700, 148] on input "23-08-2025" at bounding box center [719, 146] width 111 height 22
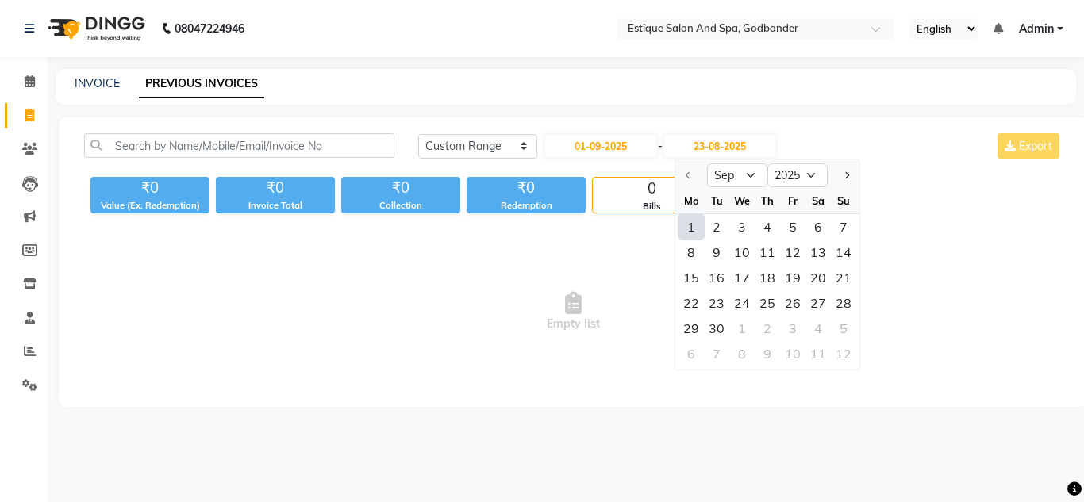
click at [690, 232] on div "1" at bounding box center [691, 226] width 25 height 25
type input "01-09-2025"
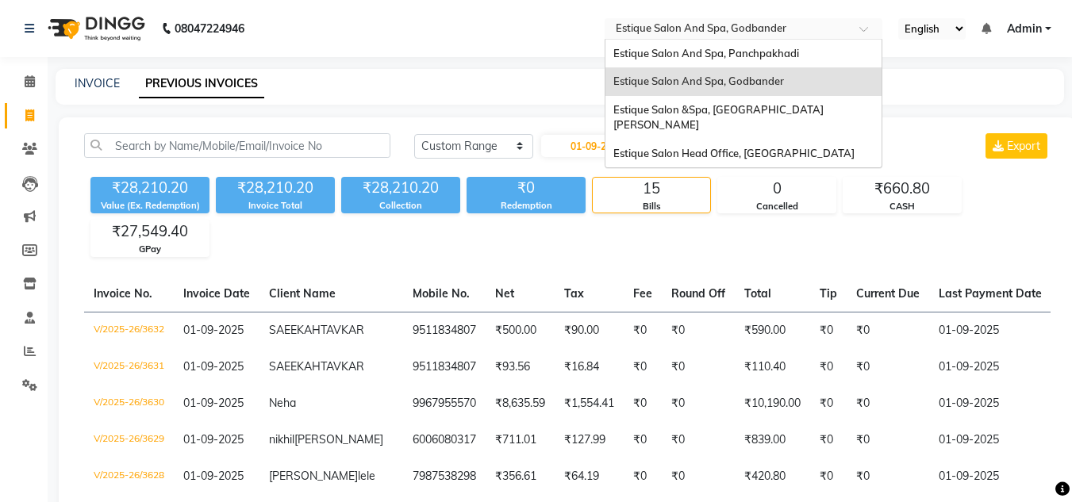
click at [734, 33] on input "text" at bounding box center [728, 30] width 230 height 16
click at [729, 56] on span "Estique Salon And Spa, Panchpakhadi" at bounding box center [707, 53] width 186 height 13
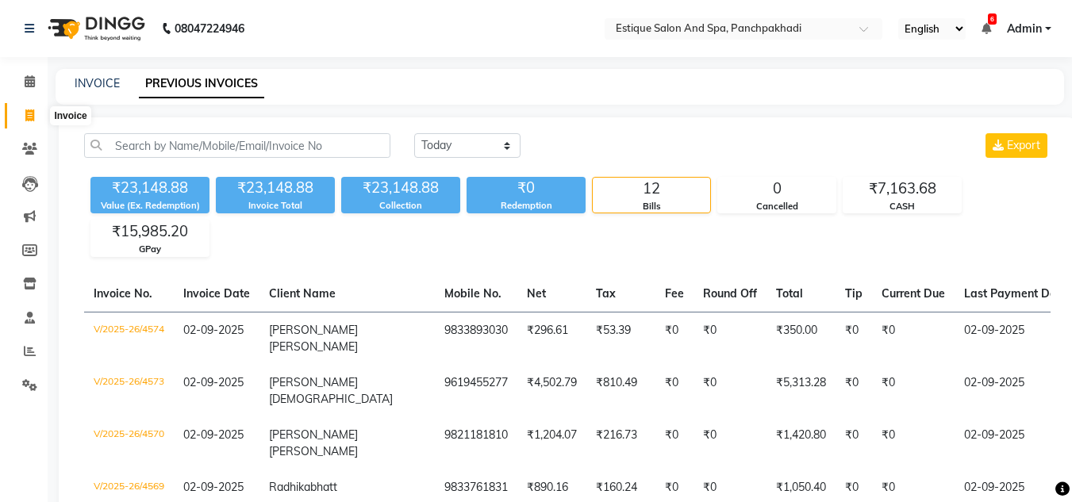
click at [28, 113] on icon at bounding box center [29, 116] width 9 height 12
select select "service"
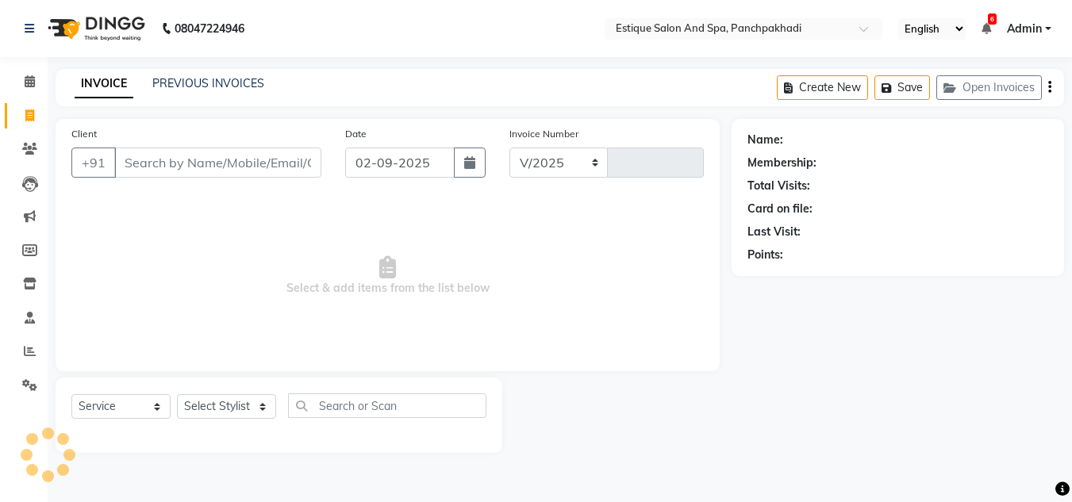
select select "925"
type input "4575"
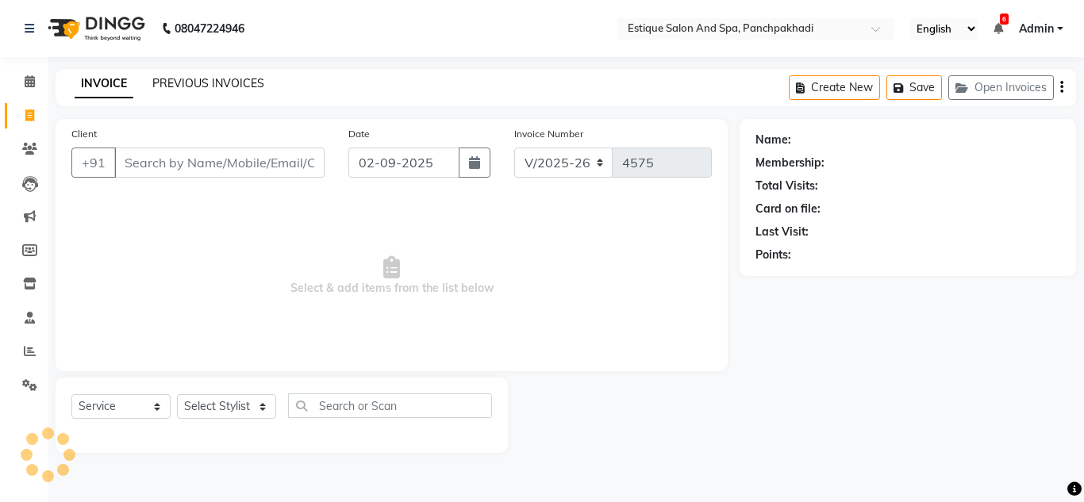
click at [218, 82] on link "PREVIOUS INVOICES" at bounding box center [208, 83] width 112 height 14
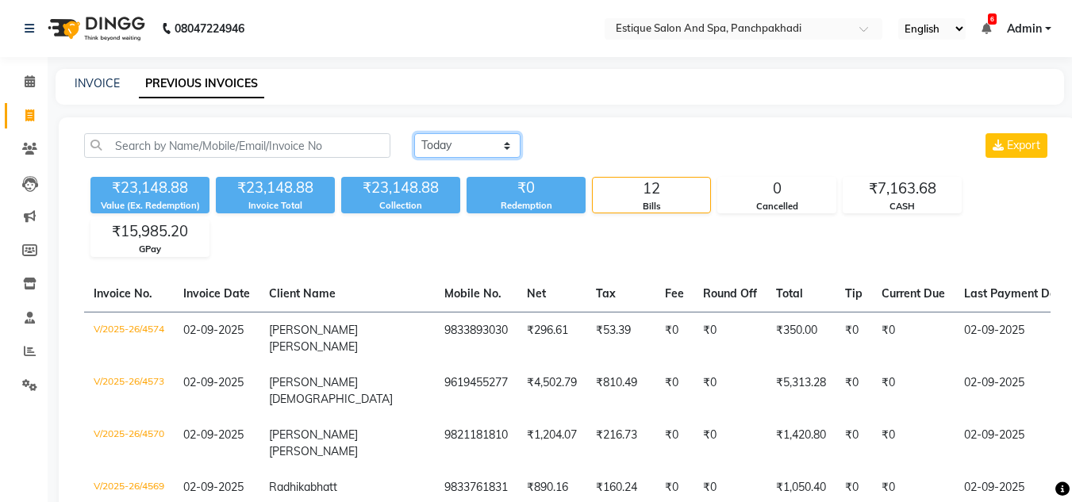
click at [454, 147] on select "[DATE] [DATE] Custom Range" at bounding box center [467, 145] width 106 height 25
select select "range"
click at [414, 133] on select "[DATE] [DATE] Custom Range" at bounding box center [467, 145] width 106 height 25
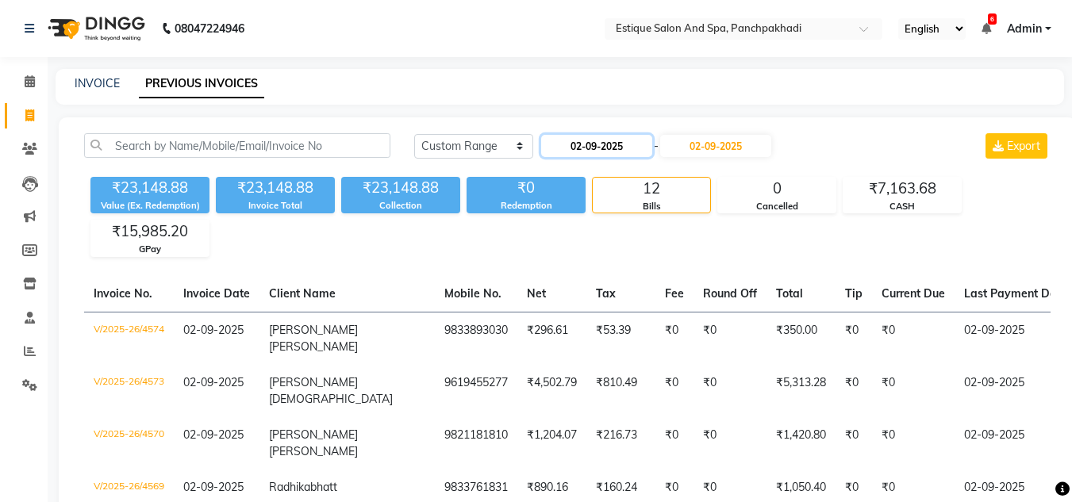
click at [616, 150] on input "02-09-2025" at bounding box center [596, 146] width 111 height 22
select select "9"
select select "2025"
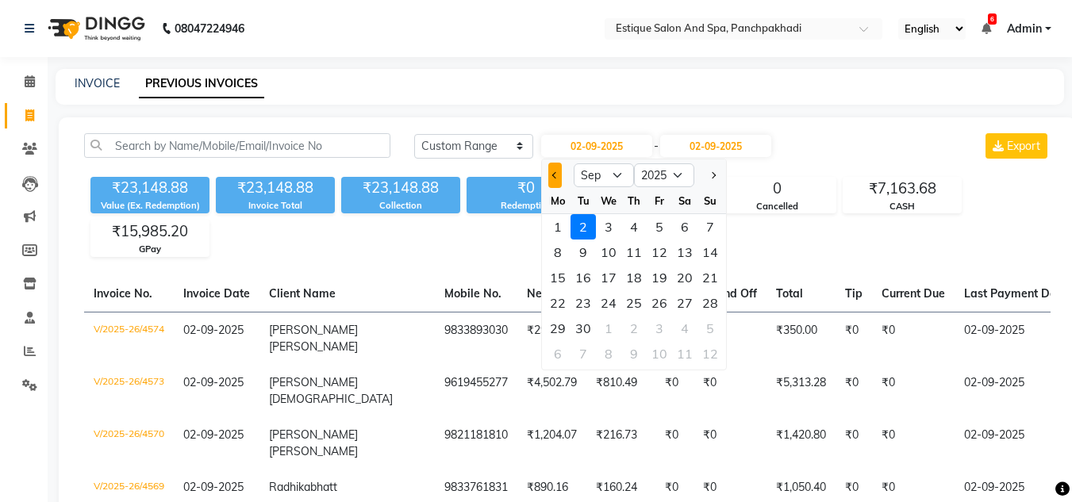
drag, startPoint x: 547, startPoint y: 181, endPoint x: 555, endPoint y: 180, distance: 8.0
click at [555, 180] on div at bounding box center [558, 175] width 32 height 25
click at [555, 180] on button "Previous month" at bounding box center [554, 175] width 13 height 25
select select "8"
click at [664, 225] on div "1" at bounding box center [659, 226] width 25 height 25
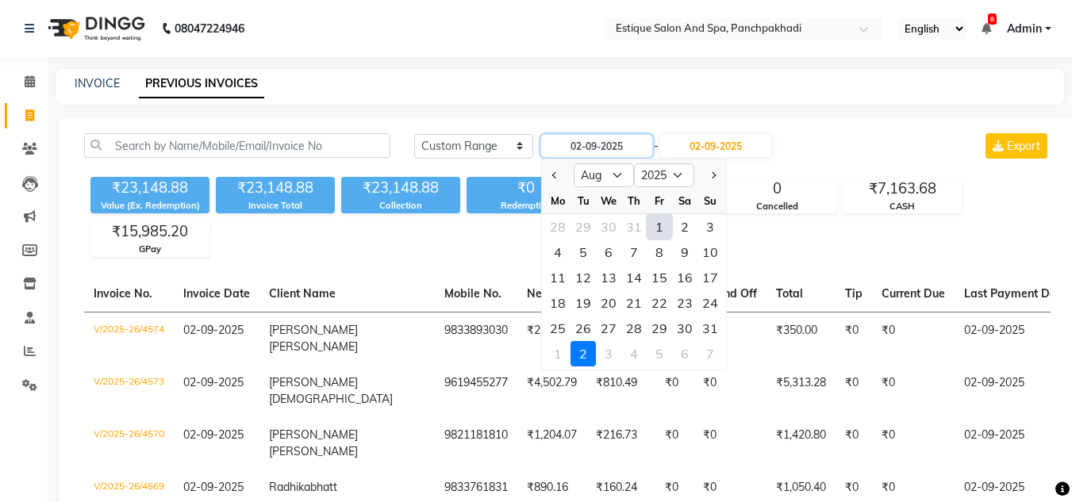
type input "[DATE]"
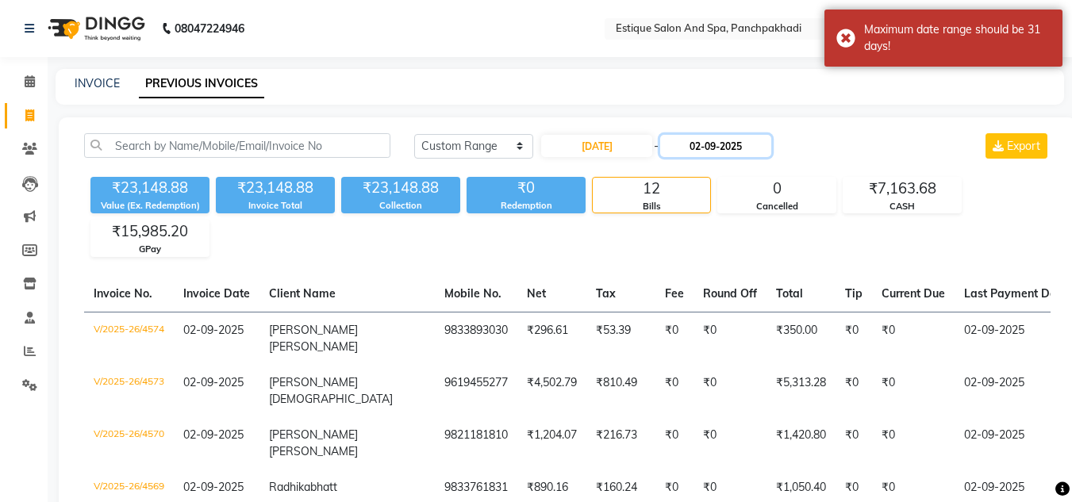
click at [738, 146] on input "02-09-2025" at bounding box center [715, 146] width 111 height 22
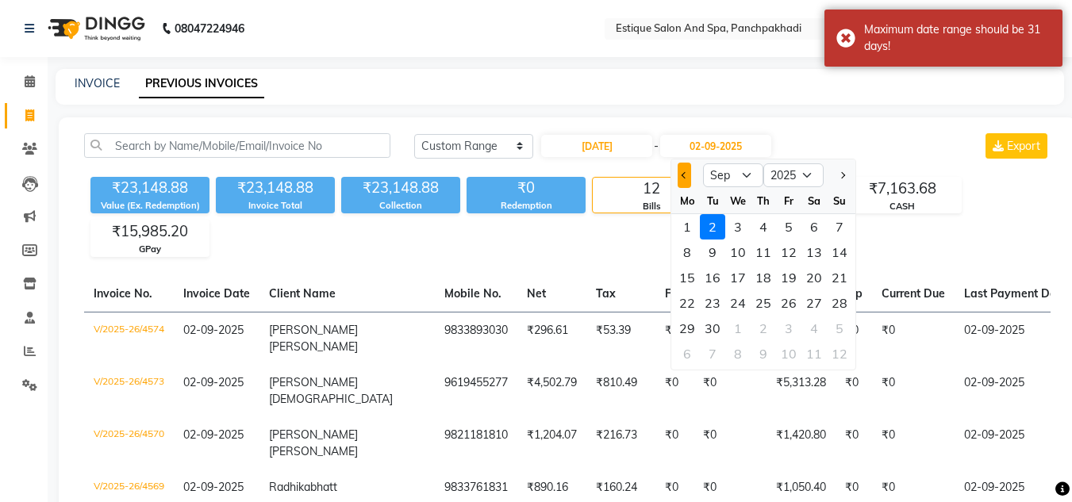
click at [685, 179] on span "Previous month" at bounding box center [685, 175] width 6 height 6
select select "8"
click at [837, 325] on div "31" at bounding box center [839, 328] width 25 height 25
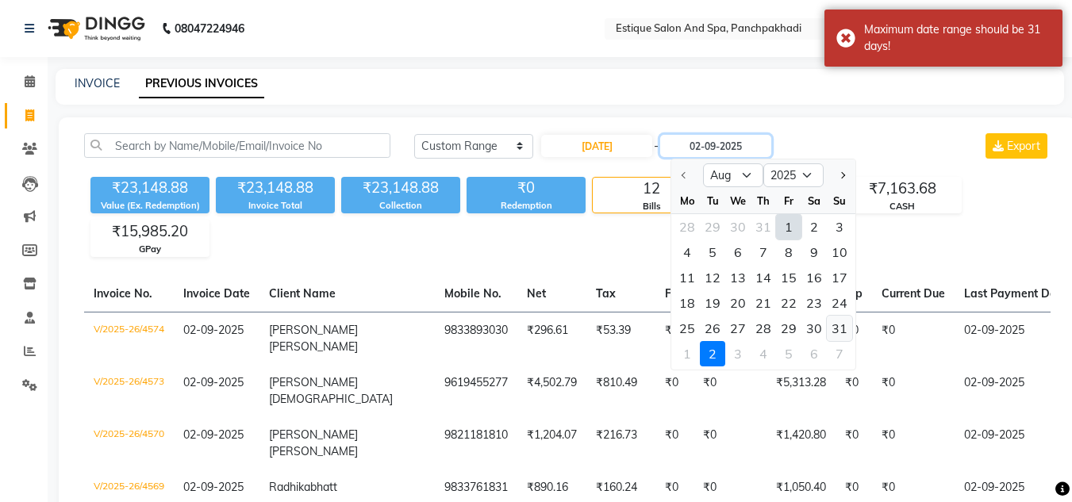
type input "31-08-2025"
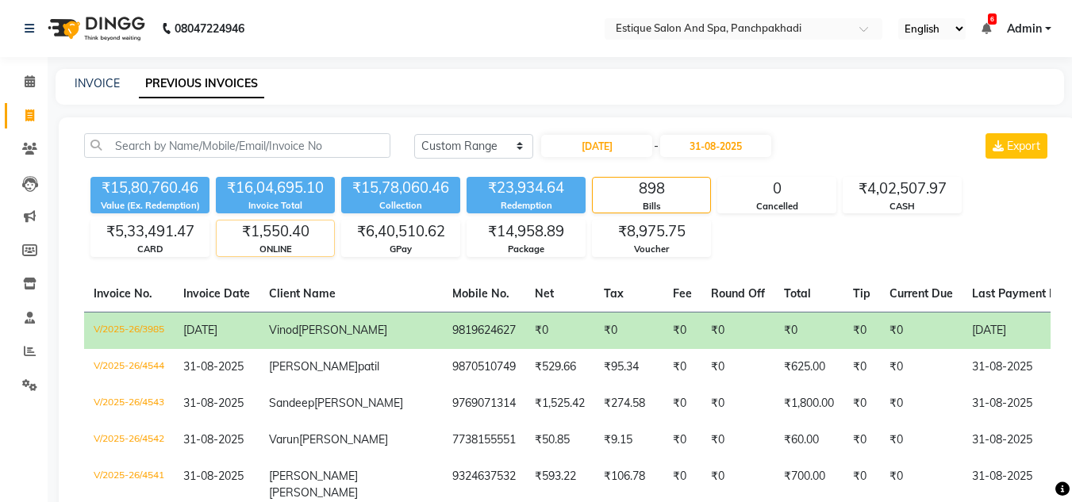
click at [287, 234] on div "₹1,550.40" at bounding box center [275, 232] width 117 height 22
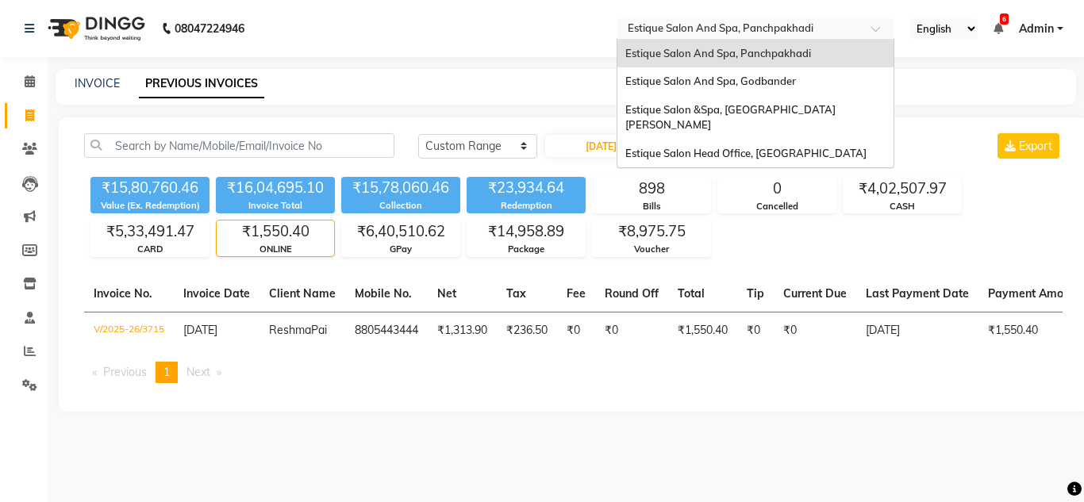
click at [683, 25] on input "text" at bounding box center [740, 30] width 230 height 16
click at [760, 92] on div "Estique Salon And Spa, Godbander" at bounding box center [755, 81] width 276 height 29
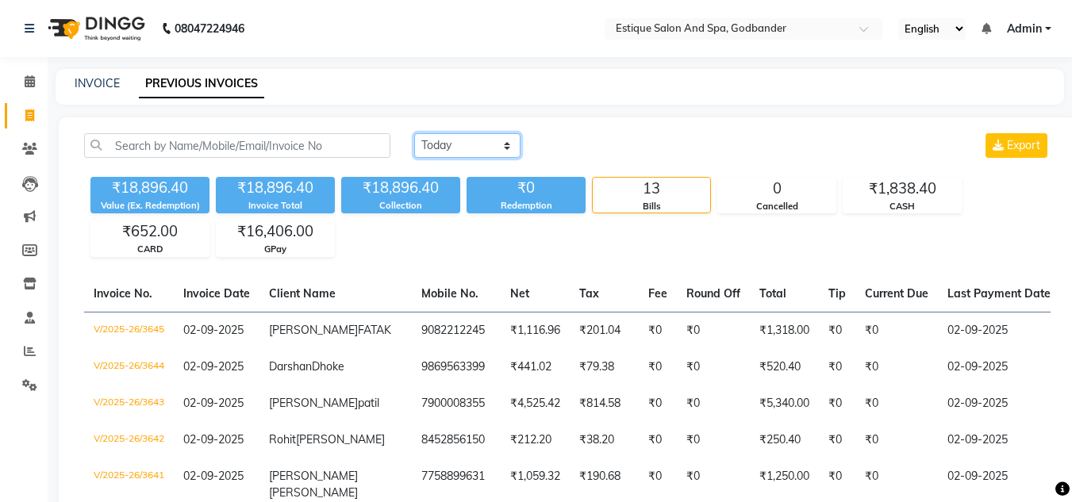
click at [460, 147] on select "[DATE] [DATE] Custom Range" at bounding box center [467, 145] width 106 height 25
select select "range"
click at [414, 133] on select "[DATE] [DATE] Custom Range" at bounding box center [467, 145] width 106 height 25
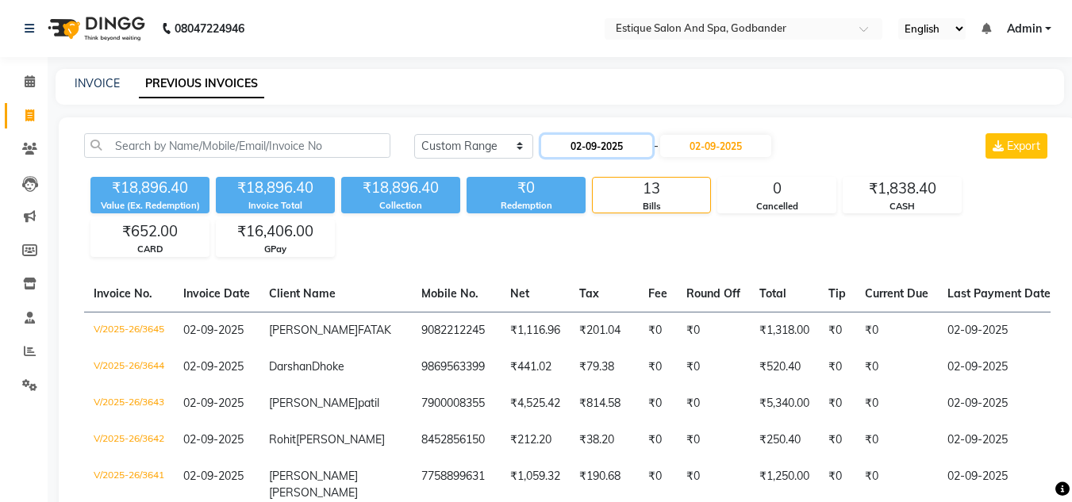
click at [565, 145] on input "02-09-2025" at bounding box center [596, 146] width 111 height 22
select select "9"
select select "2025"
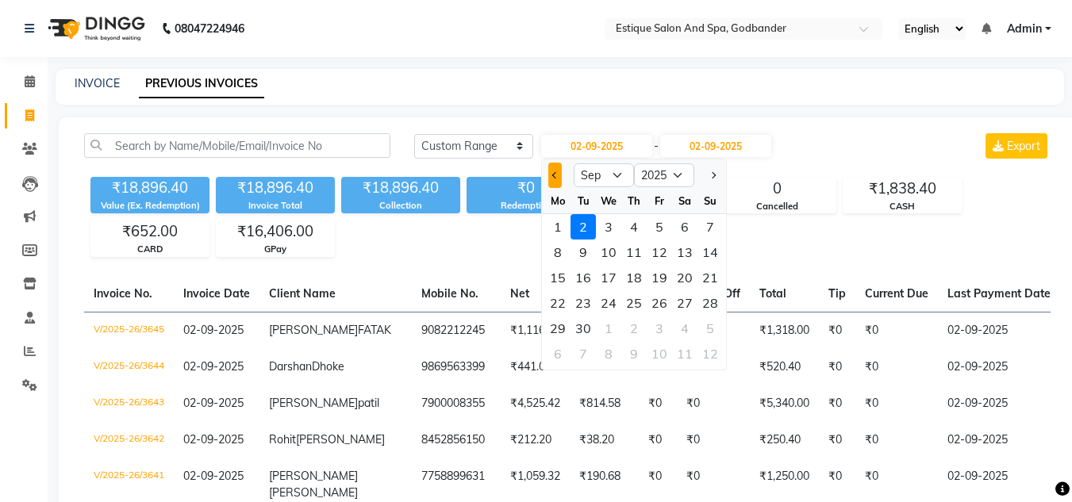
click at [553, 175] on span "Previous month" at bounding box center [555, 175] width 6 height 6
select select "8"
click at [660, 225] on div "1" at bounding box center [659, 226] width 25 height 25
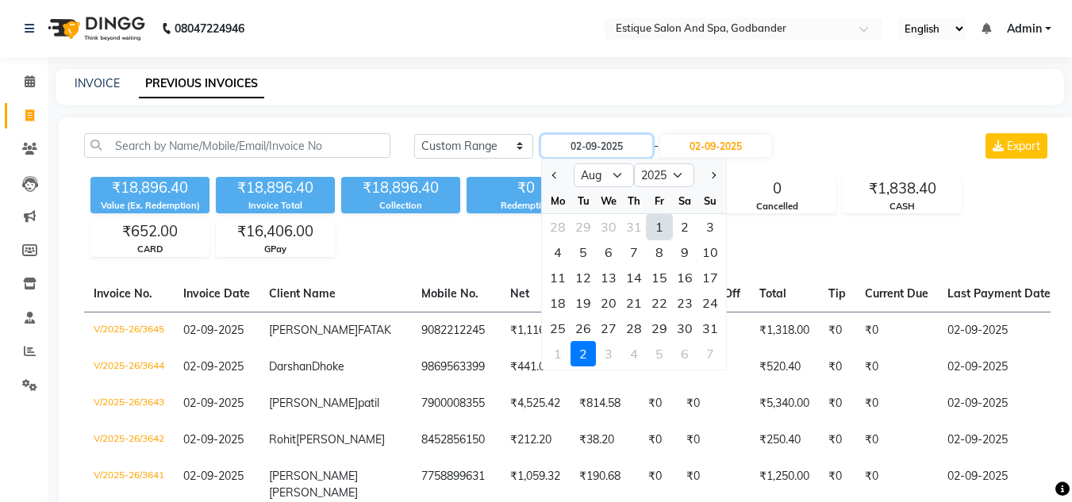
type input "[DATE]"
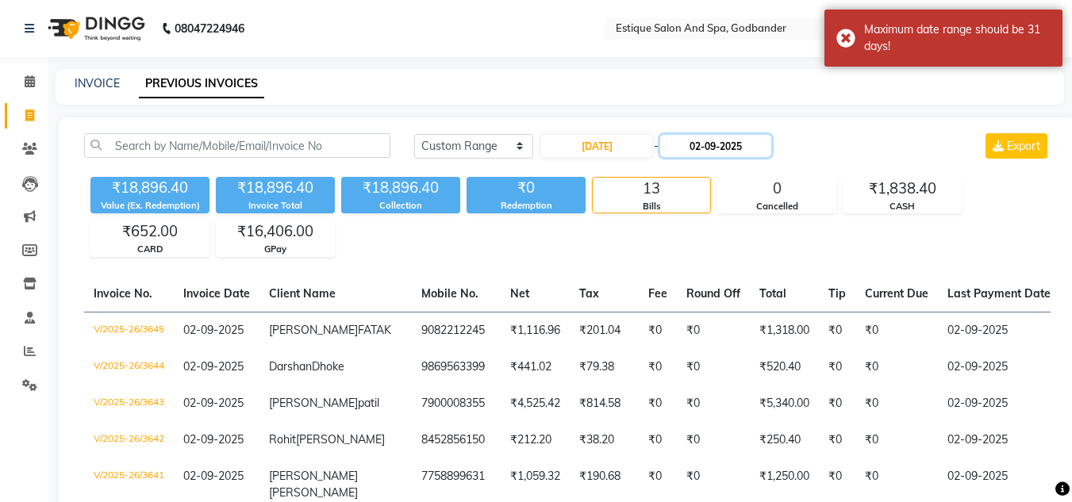
click at [714, 148] on input "02-09-2025" at bounding box center [715, 146] width 111 height 22
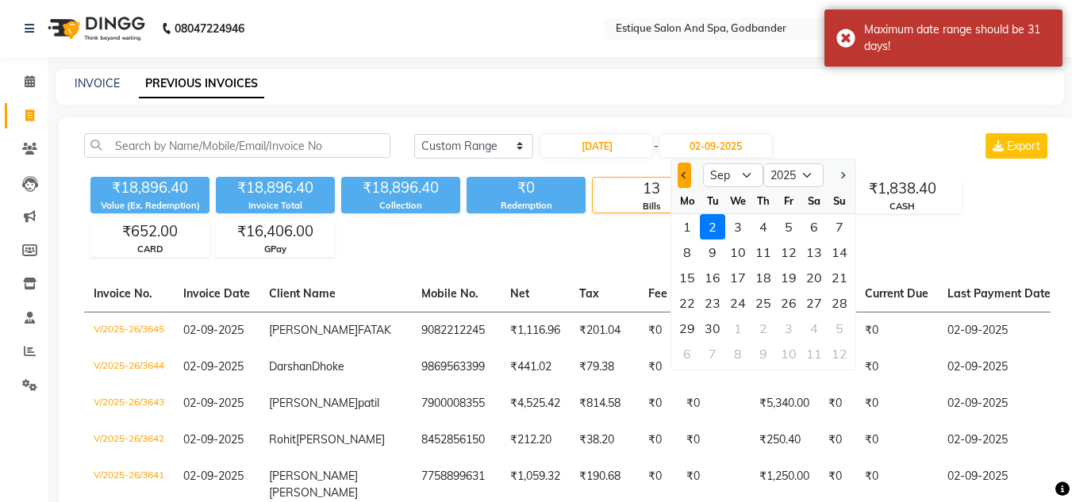
click at [685, 167] on button "Previous month" at bounding box center [684, 175] width 13 height 25
select select "8"
click at [838, 328] on div "31" at bounding box center [839, 328] width 25 height 25
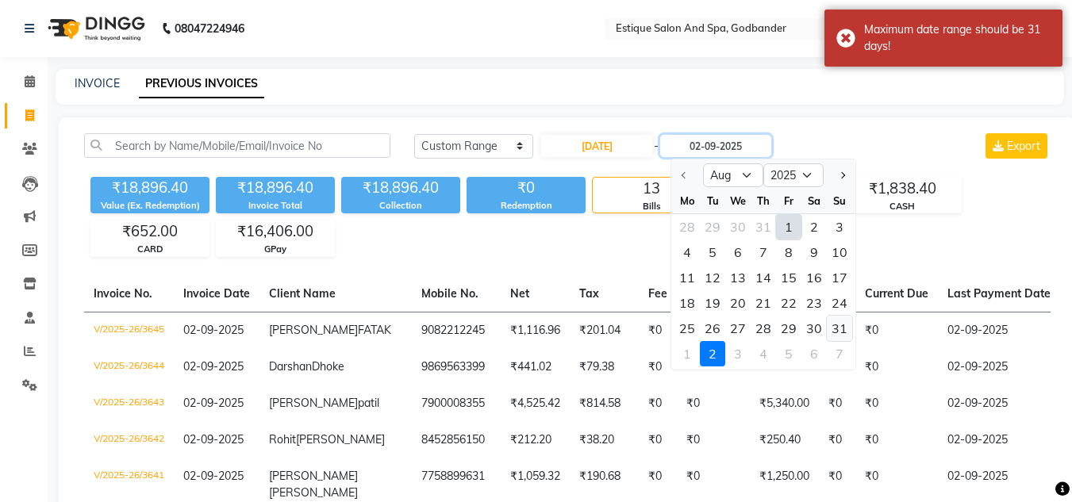
type input "31-08-2025"
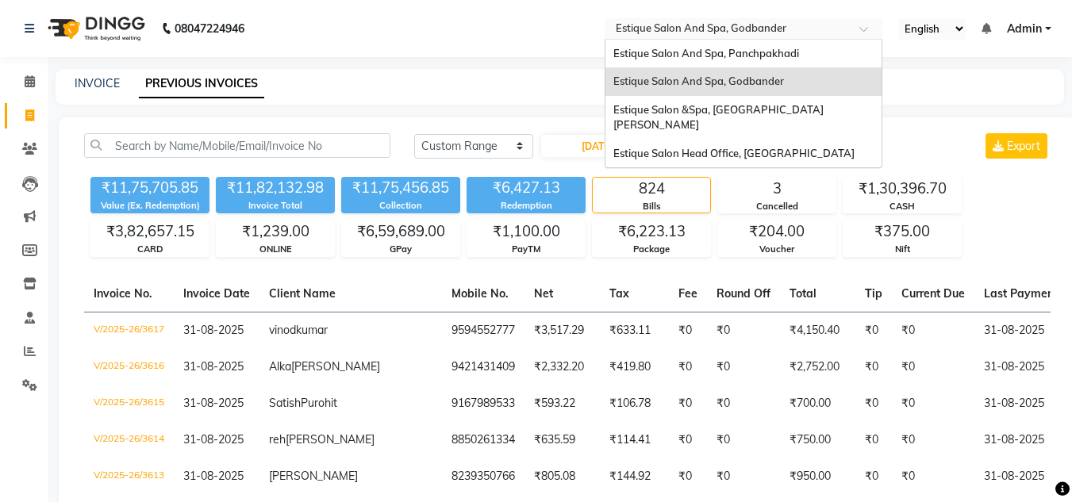
click at [735, 25] on input "text" at bounding box center [728, 30] width 230 height 16
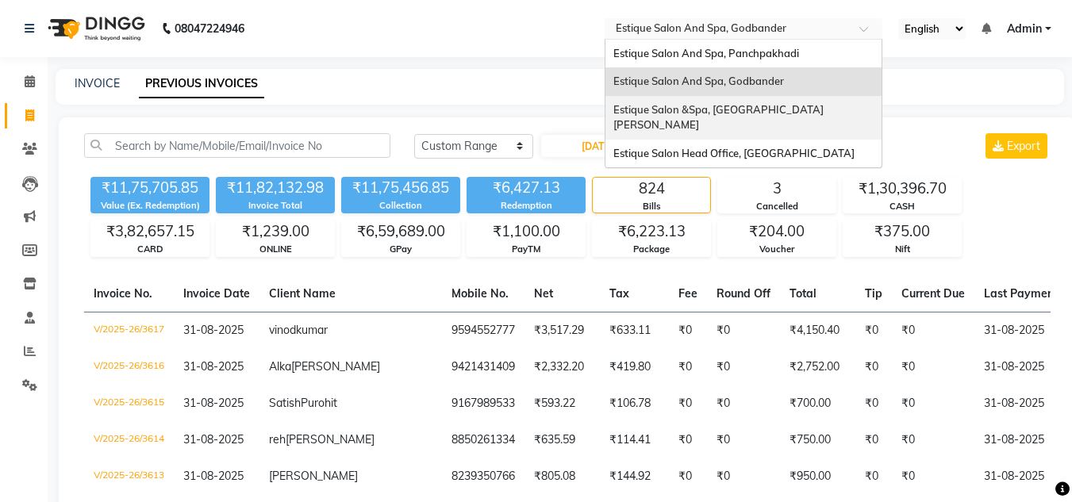
click at [744, 108] on span "Estique Salon &Spa, [GEOGRAPHIC_DATA][PERSON_NAME]" at bounding box center [719, 117] width 210 height 29
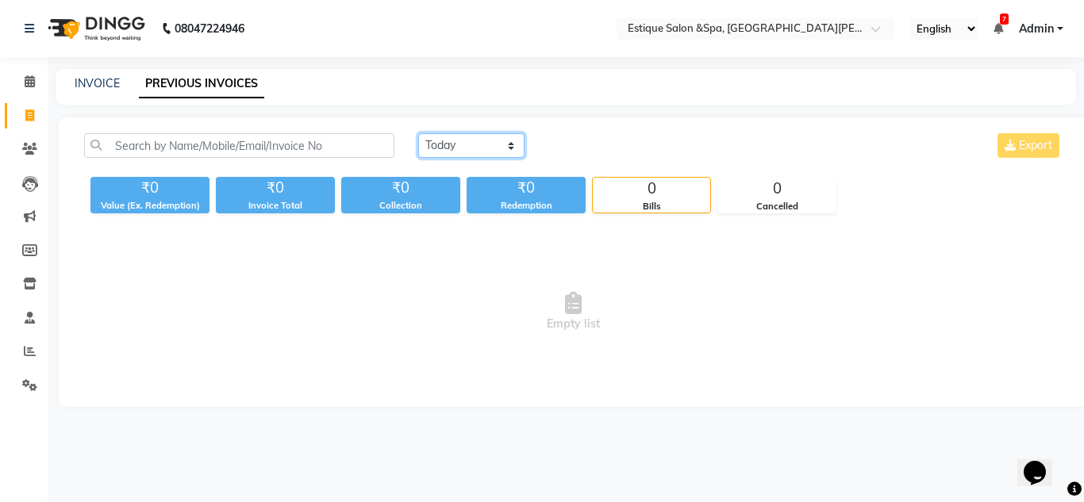
click at [470, 152] on select "[DATE] [DATE] Custom Range" at bounding box center [471, 145] width 106 height 25
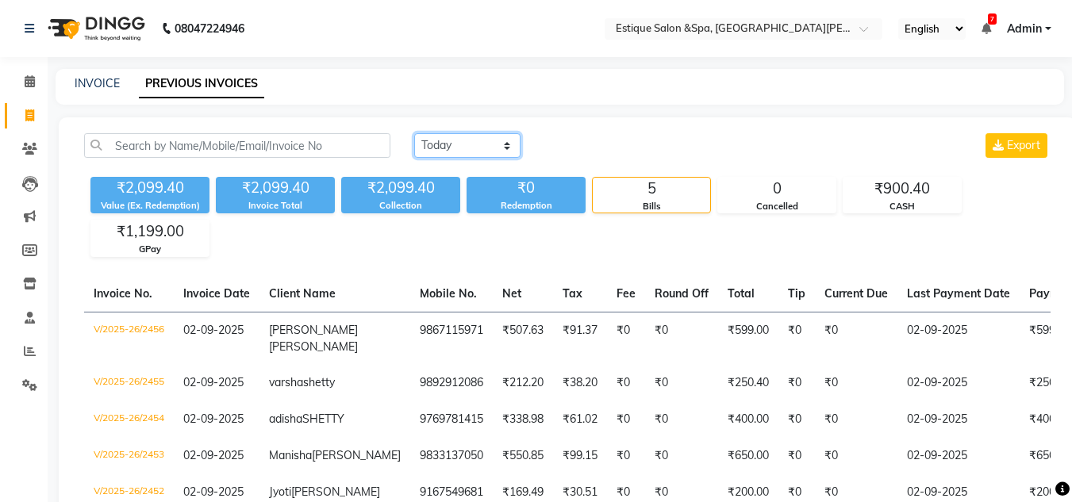
select select "range"
click at [414, 133] on select "[DATE] [DATE] Custom Range" at bounding box center [467, 145] width 106 height 25
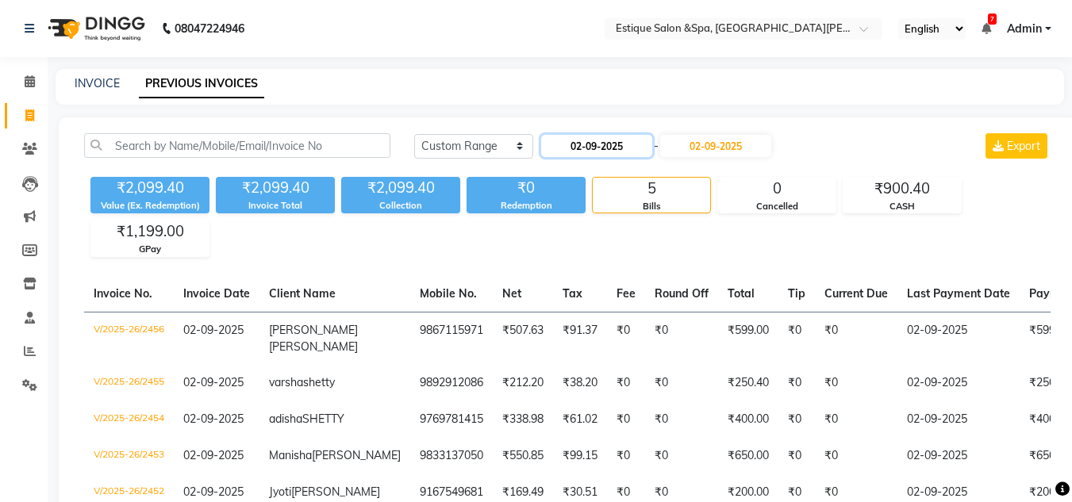
click at [587, 144] on input "02-09-2025" at bounding box center [596, 146] width 111 height 22
select select "9"
select select "2025"
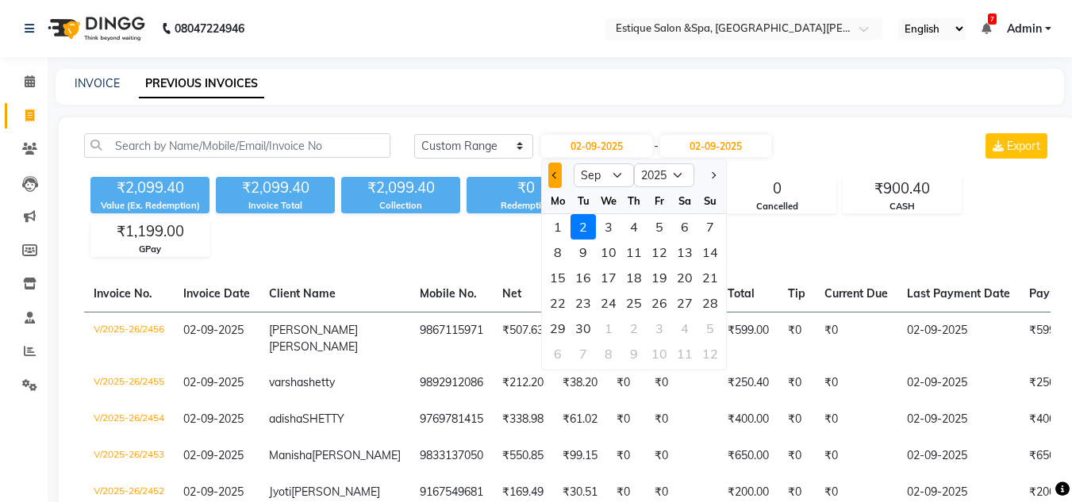
click at [552, 177] on button "Previous month" at bounding box center [554, 175] width 13 height 25
select select "8"
click at [660, 225] on div "1" at bounding box center [659, 226] width 25 height 25
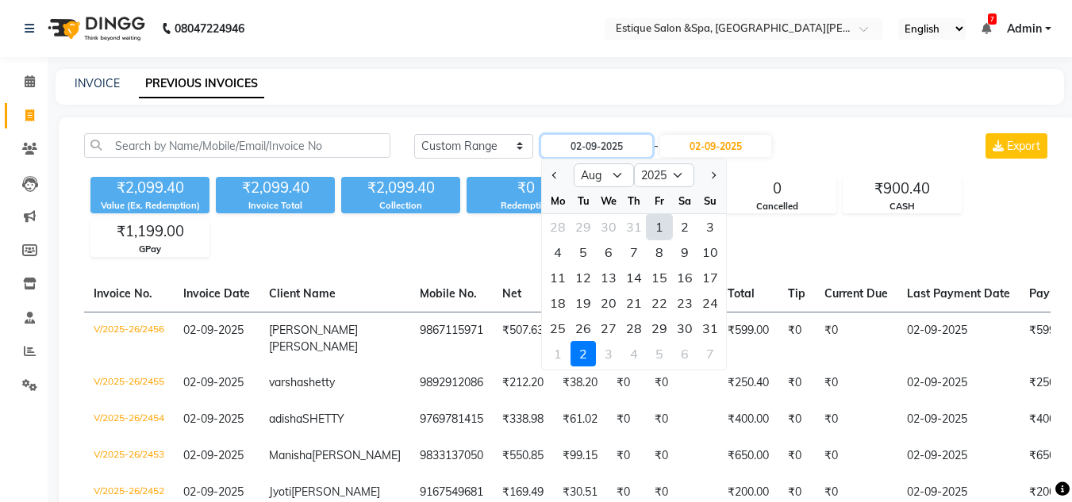
type input "[DATE]"
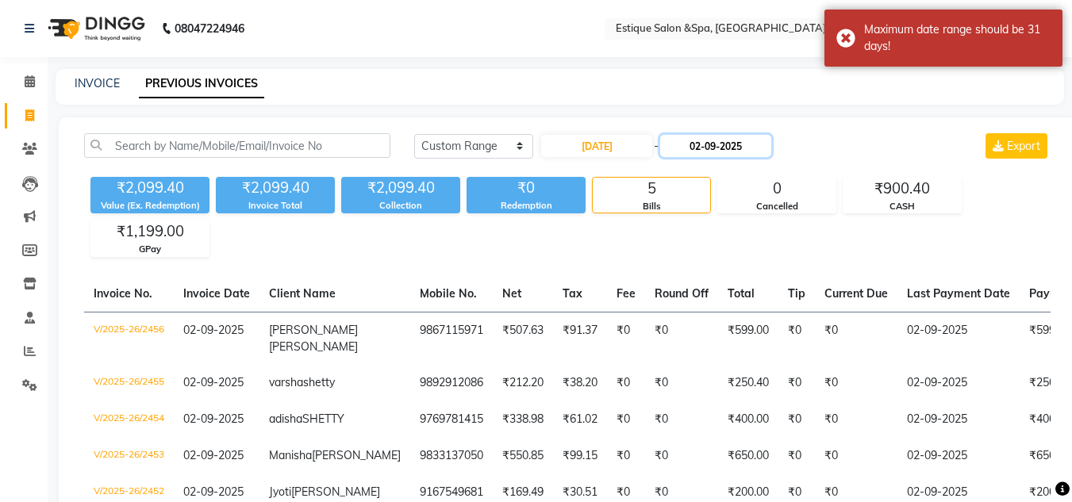
click at [717, 140] on input "02-09-2025" at bounding box center [715, 146] width 111 height 22
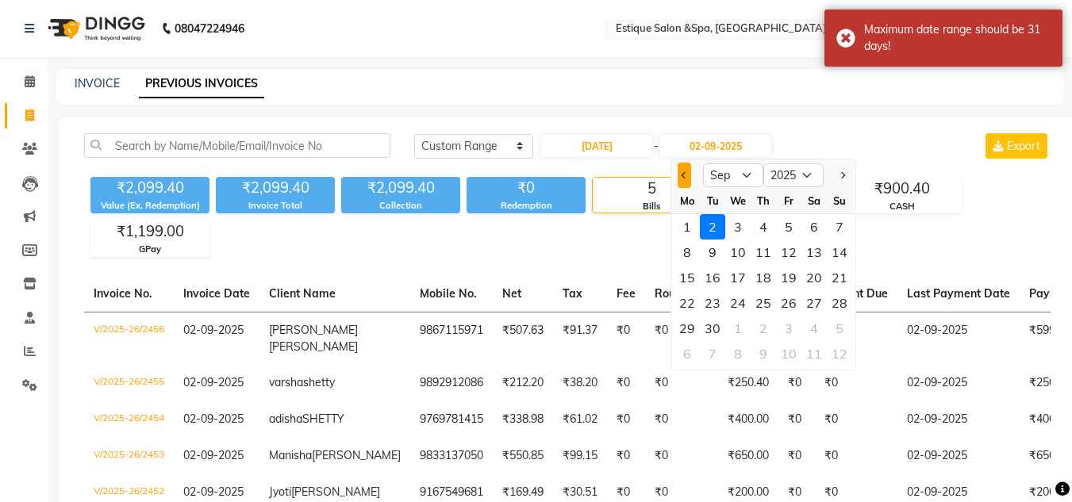
click at [685, 177] on span "Previous month" at bounding box center [685, 175] width 6 height 6
select select "8"
click at [836, 327] on div "31" at bounding box center [839, 328] width 25 height 25
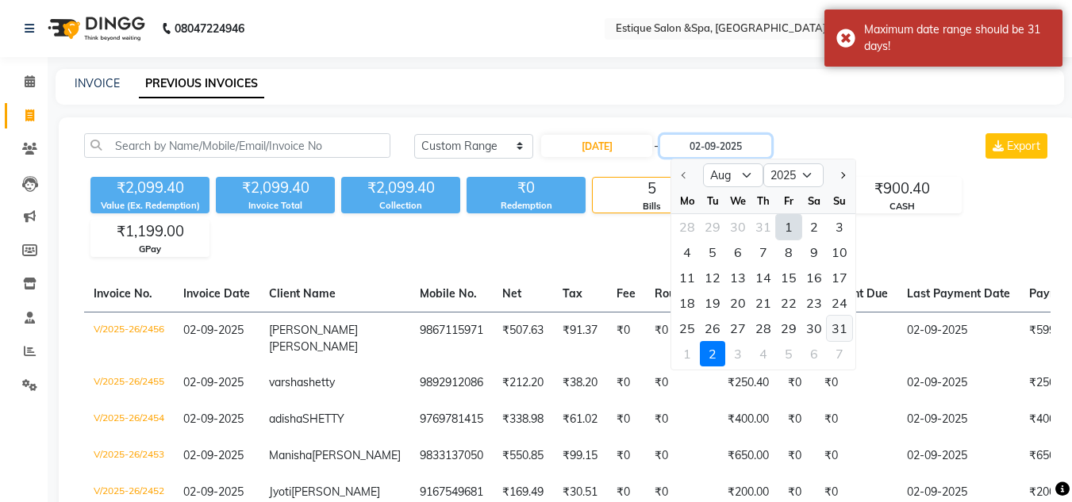
type input "31-08-2025"
